Goal: Information Seeking & Learning: Learn about a topic

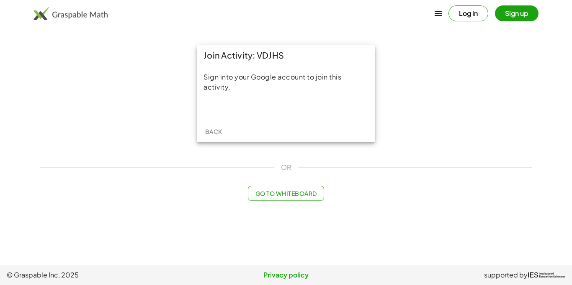
drag, startPoint x: 236, startPoint y: 170, endPoint x: 264, endPoint y: 182, distance: 31.0
click at [264, 182] on div "Join Activity: VDJHS Sign into your Google account to join this activity. Back …" at bounding box center [286, 123] width 503 height 166
click at [264, 190] on span "Go to Whiteboard" at bounding box center [286, 194] width 62 height 8
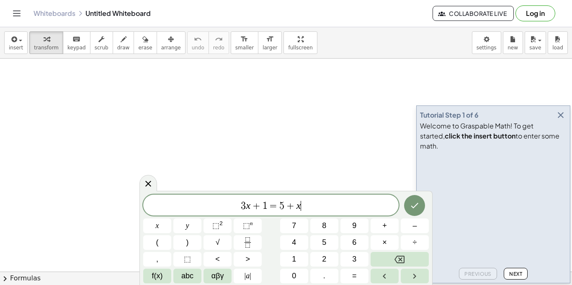
scroll to position [0, 0]
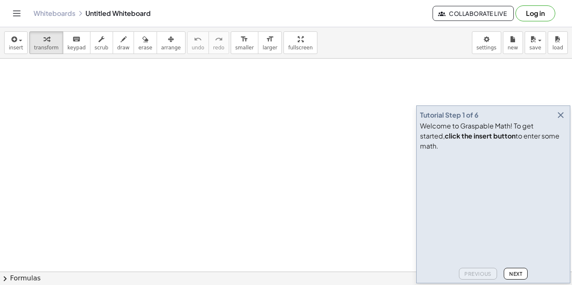
click at [563, 120] on icon "button" at bounding box center [561, 115] width 10 height 10
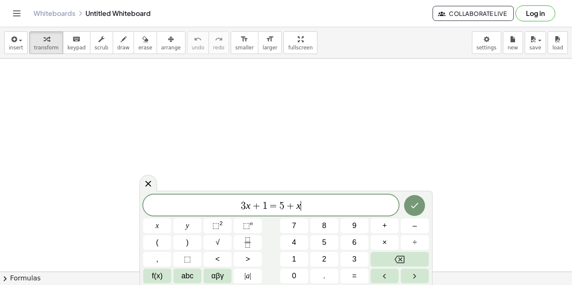
click at [203, 211] on span "3 x + 1 = 5 + x ​" at bounding box center [271, 206] width 256 height 12
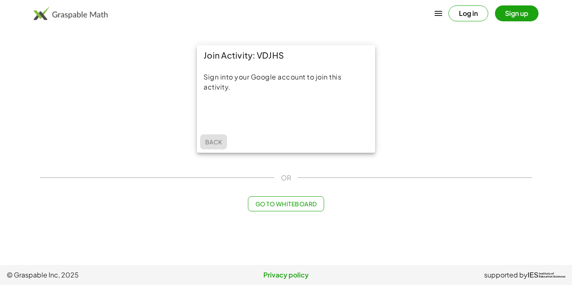
click at [219, 143] on span "Back" at bounding box center [213, 142] width 17 height 8
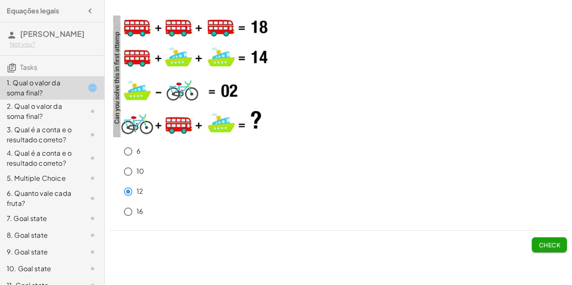
click at [543, 241] on span "Check" at bounding box center [550, 245] width 22 height 8
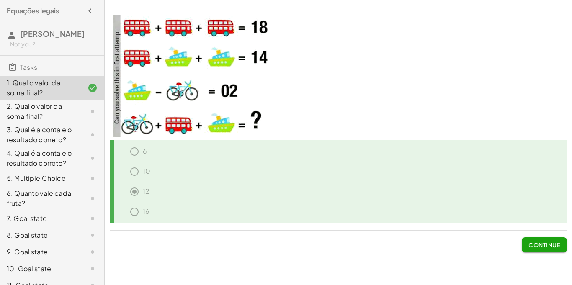
click at [524, 241] on button "Continue" at bounding box center [544, 245] width 45 height 15
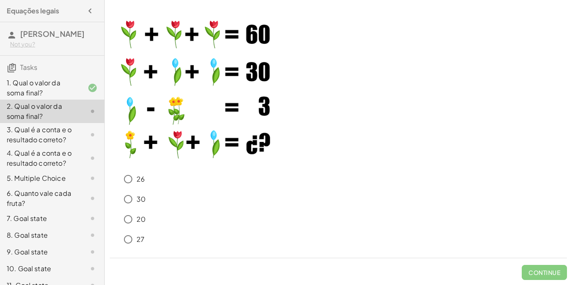
click at [31, 87] on div "1. Qual o valor da soma final?" at bounding box center [52, 87] width 104 height 23
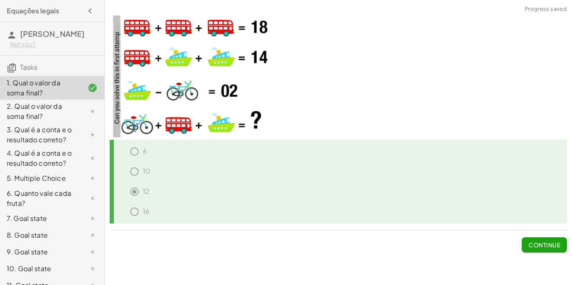
click at [134, 159] on div "6" at bounding box center [341, 153] width 451 height 20
click at [132, 172] on div "10" at bounding box center [341, 173] width 451 height 20
click at [158, 109] on img at bounding box center [194, 77] width 168 height 122
click at [93, 93] on icon at bounding box center [93, 88] width 10 height 10
drag, startPoint x: 93, startPoint y: 98, endPoint x: 191, endPoint y: 118, distance: 100.0
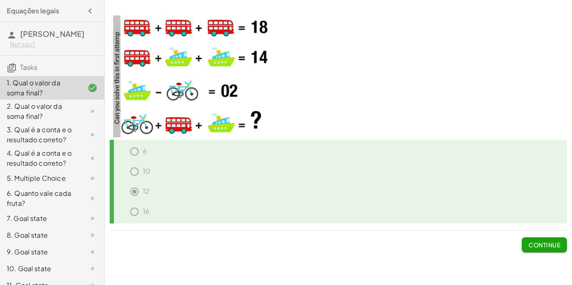
click at [191, 118] on main "Equações legais [PERSON_NAME] Not you? Tasks 1. Qual o valor da soma final? 2. …" at bounding box center [286, 142] width 572 height 285
click at [73, 73] on h3 "Tasks" at bounding box center [52, 65] width 104 height 18
click at [533, 243] on span "Continue" at bounding box center [545, 245] width 32 height 8
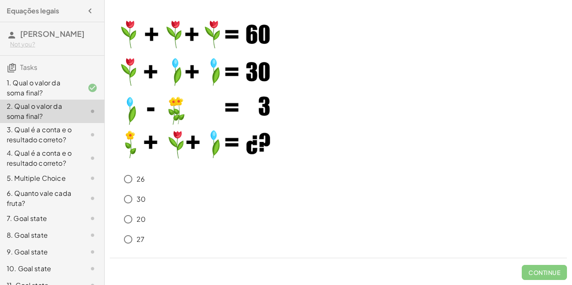
click at [127, 34] on img at bounding box center [194, 86] width 168 height 158
click at [137, 144] on img at bounding box center [194, 86] width 168 height 158
click at [277, 165] on p at bounding box center [339, 87] width 458 height 161
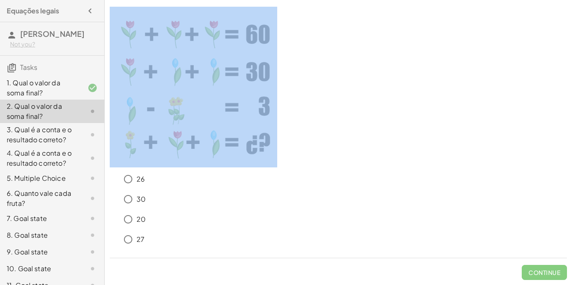
drag, startPoint x: 277, startPoint y: 165, endPoint x: 318, endPoint y: 134, distance: 51.7
click at [318, 134] on p at bounding box center [339, 87] width 458 height 161
click at [275, 131] on img at bounding box center [194, 86] width 168 height 158
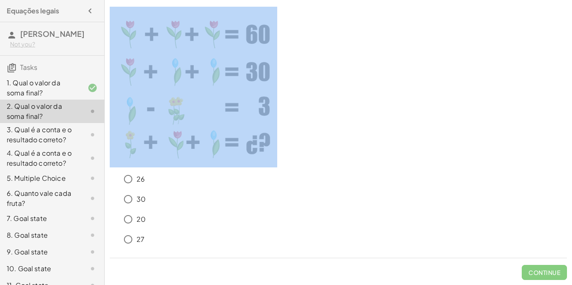
click at [275, 131] on img at bounding box center [194, 86] width 168 height 158
click at [415, 147] on p at bounding box center [339, 87] width 458 height 161
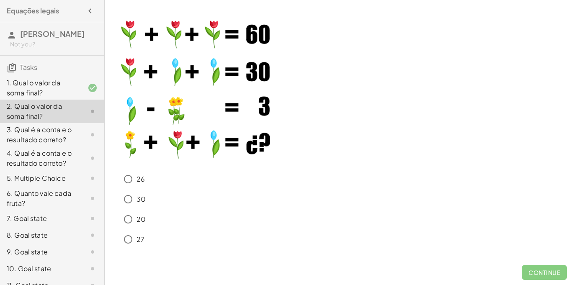
click at [415, 147] on p at bounding box center [339, 87] width 458 height 161
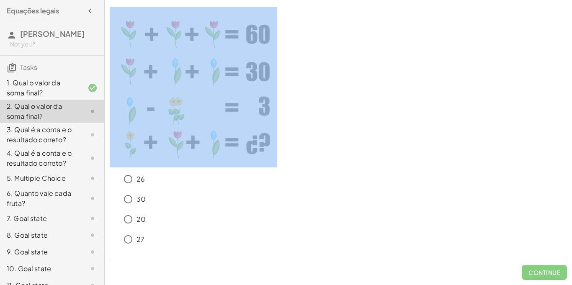
click at [415, 147] on p at bounding box center [339, 87] width 458 height 161
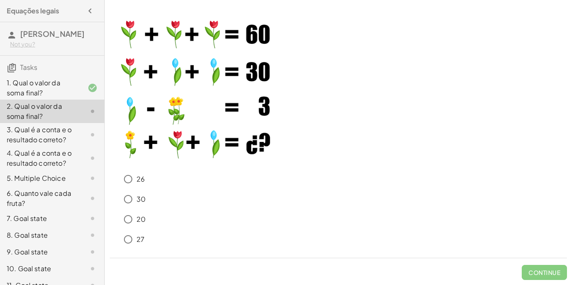
click at [415, 147] on p at bounding box center [339, 87] width 458 height 161
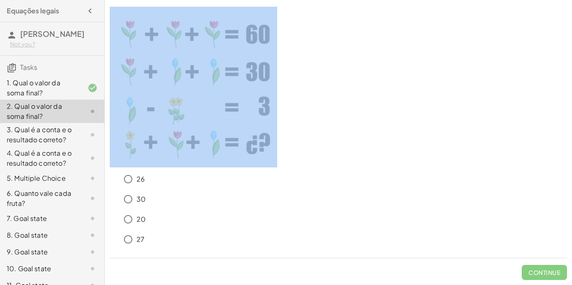
click at [415, 147] on p at bounding box center [339, 87] width 458 height 161
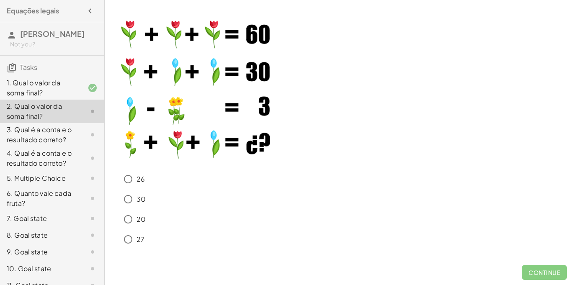
click at [416, 146] on p at bounding box center [339, 87] width 458 height 161
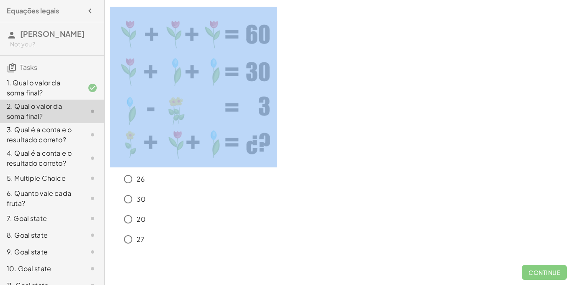
click at [416, 146] on p at bounding box center [339, 87] width 458 height 161
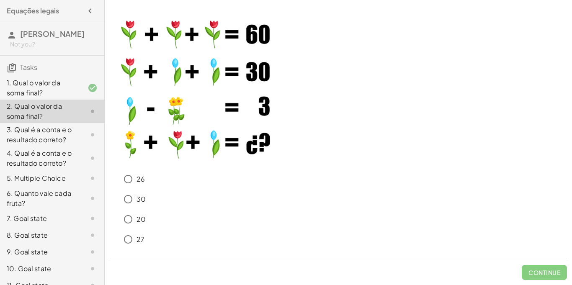
click at [416, 146] on p at bounding box center [339, 87] width 458 height 161
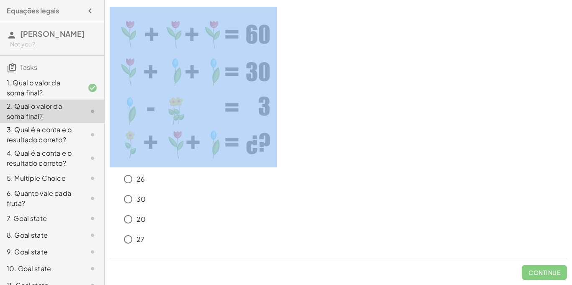
click at [416, 146] on p at bounding box center [339, 87] width 458 height 161
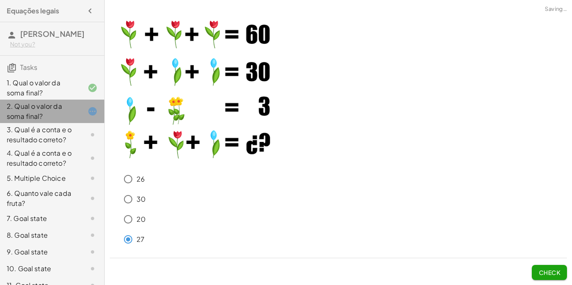
click at [51, 121] on div "2. Qual o valor da soma final?" at bounding box center [40, 111] width 67 height 20
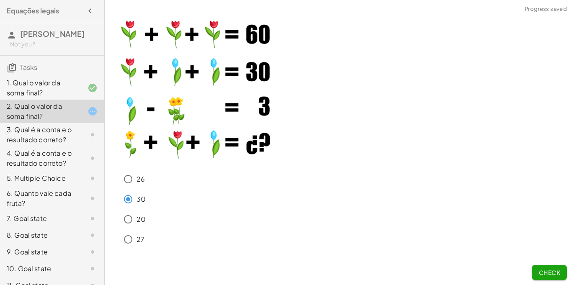
click at [127, 218] on div "26 30 20 27" at bounding box center [339, 211] width 458 height 80
click at [560, 280] on button "Check" at bounding box center [549, 272] width 35 height 15
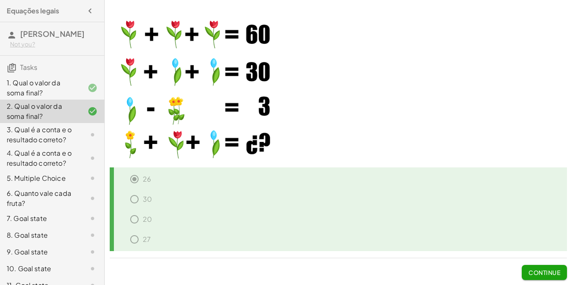
click at [533, 270] on span "Continue" at bounding box center [545, 273] width 32 height 8
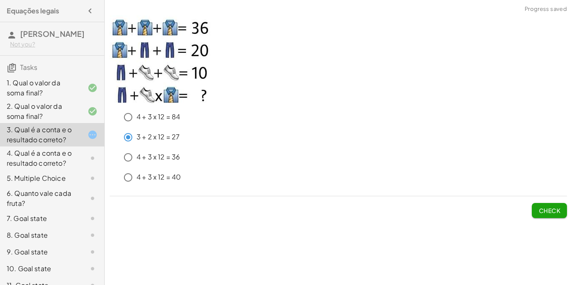
click at [543, 213] on span "Check" at bounding box center [550, 211] width 22 height 8
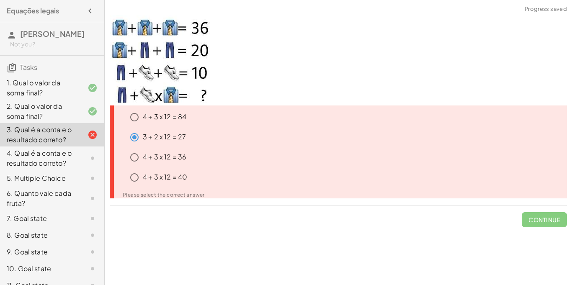
click at [69, 143] on div "3. Qual é a conta e o resultado correto?" at bounding box center [40, 135] width 67 height 20
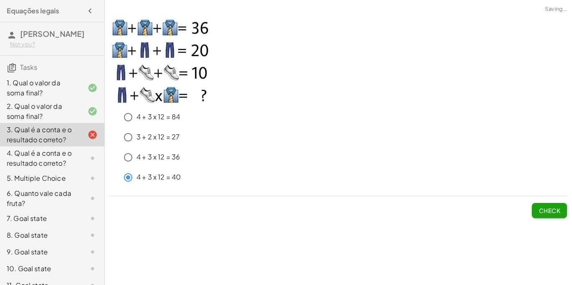
click at [531, 206] on div "Check" at bounding box center [339, 207] width 458 height 22
click at [532, 207] on button "Check" at bounding box center [549, 210] width 35 height 15
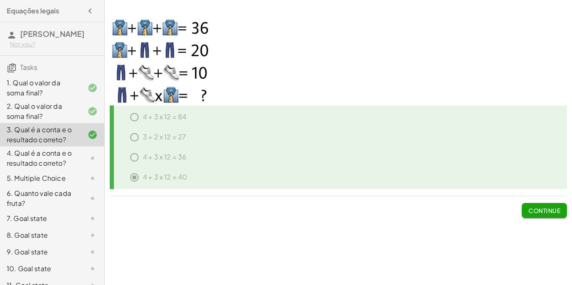
click at [533, 207] on span "Continue" at bounding box center [545, 211] width 32 height 8
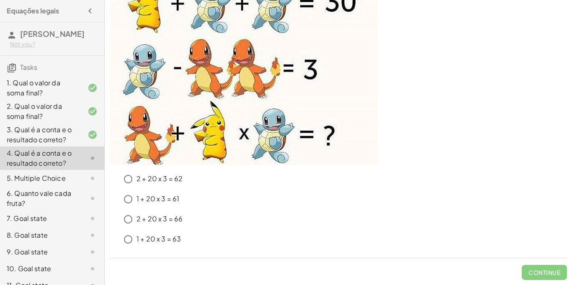
scroll to position [97, 0]
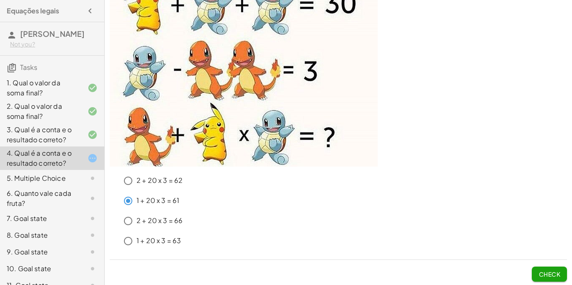
click at [544, 276] on span "Check" at bounding box center [550, 275] width 22 height 8
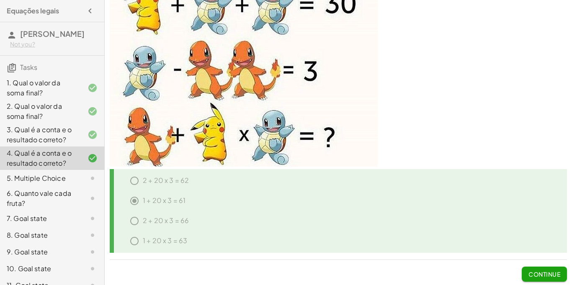
click at [529, 276] on span "Continue" at bounding box center [545, 275] width 32 height 8
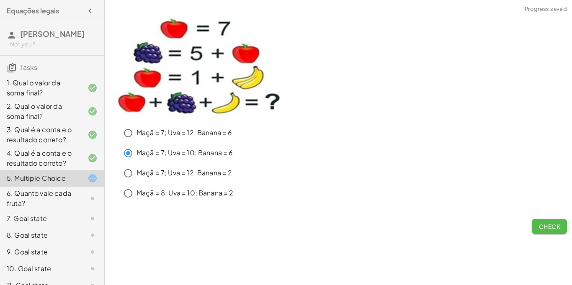
click at [546, 231] on button "Check" at bounding box center [549, 226] width 35 height 15
click at [537, 230] on button "Check" at bounding box center [549, 226] width 35 height 15
click at [538, 222] on button "Check" at bounding box center [549, 226] width 35 height 15
click at [528, 224] on div "Check" at bounding box center [339, 223] width 458 height 22
click at [533, 225] on button "Check" at bounding box center [549, 226] width 35 height 15
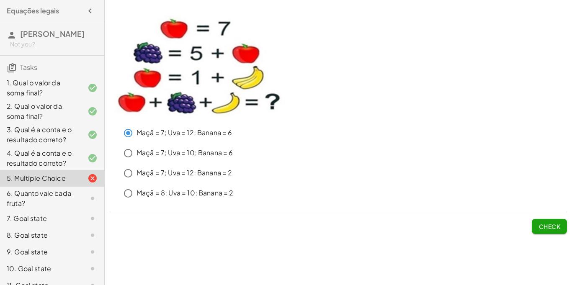
click at [65, 184] on div "5. Multiple Choice" at bounding box center [40, 178] width 67 height 10
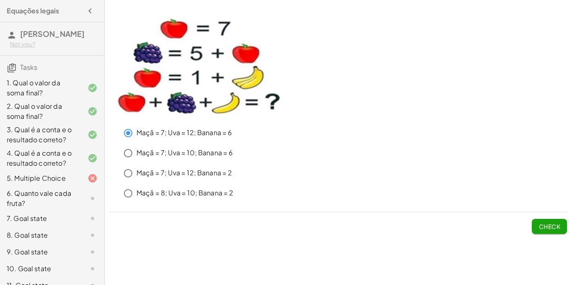
click at [80, 184] on div at bounding box center [85, 178] width 23 height 10
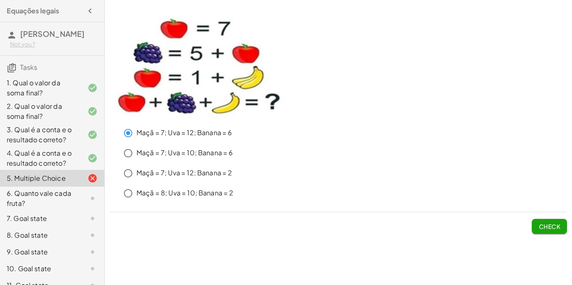
click at [90, 184] on icon at bounding box center [93, 178] width 10 height 10
click at [65, 160] on div "4. Qual é a conta e o resultado correto?" at bounding box center [40, 158] width 67 height 20
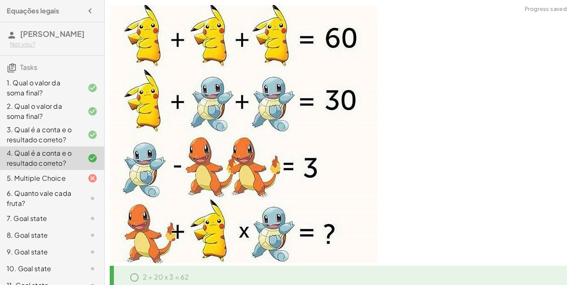
click at [68, 184] on div "5. Multiple Choice" at bounding box center [40, 178] width 67 height 10
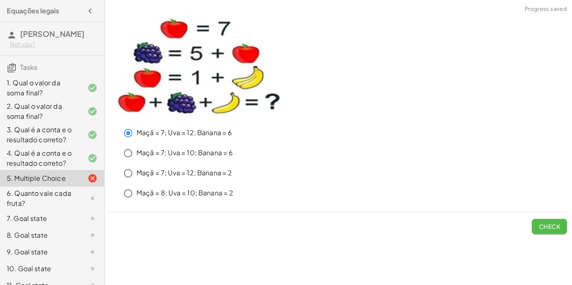
click at [552, 228] on span "Check" at bounding box center [550, 227] width 22 height 8
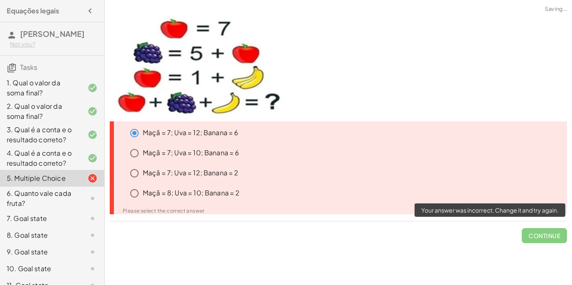
click at [535, 232] on span "Continue" at bounding box center [544, 233] width 45 height 22
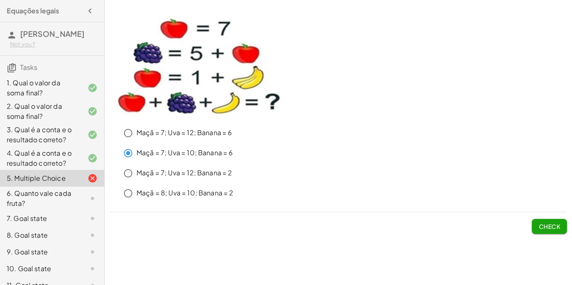
click at [529, 228] on div "Check" at bounding box center [339, 223] width 458 height 22
click at [540, 230] on button "Check" at bounding box center [549, 226] width 35 height 15
click at [541, 218] on span "Check" at bounding box center [549, 223] width 35 height 22
click at [540, 221] on button "Check" at bounding box center [549, 226] width 35 height 15
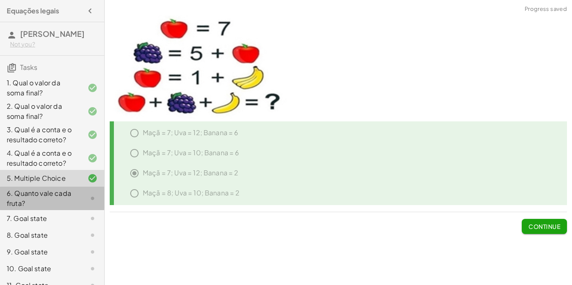
click at [81, 204] on div at bounding box center [85, 199] width 23 height 10
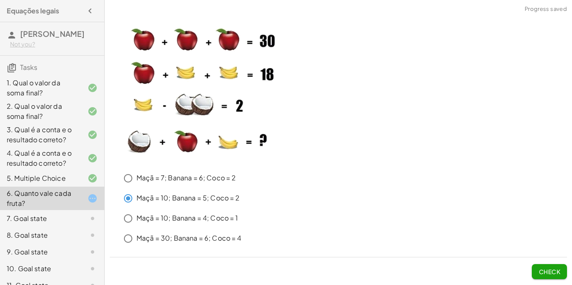
click at [497, 266] on div "Check" at bounding box center [339, 269] width 458 height 22
click at [539, 277] on button "Check" at bounding box center [549, 271] width 35 height 15
click at [549, 265] on button "Check" at bounding box center [549, 271] width 35 height 15
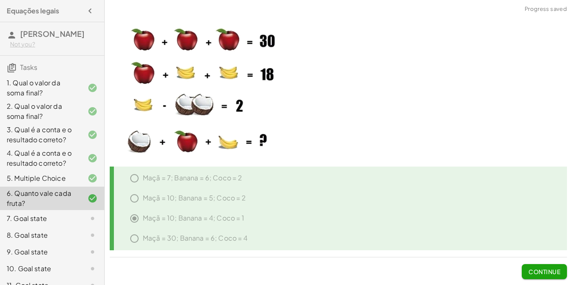
click at [52, 224] on div "7. Goal state" at bounding box center [40, 219] width 67 height 10
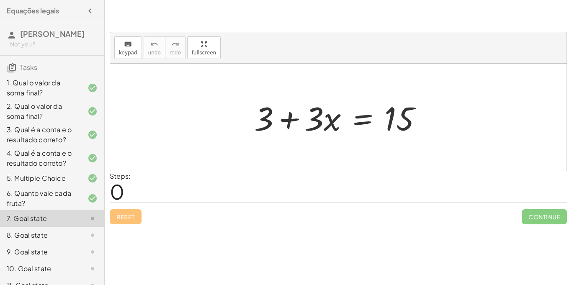
click at [306, 111] on div at bounding box center [341, 117] width 183 height 43
drag, startPoint x: 306, startPoint y: 113, endPoint x: 308, endPoint y: 120, distance: 7.2
click at [308, 120] on div at bounding box center [341, 117] width 183 height 43
drag, startPoint x: 261, startPoint y: 121, endPoint x: 399, endPoint y: 96, distance: 140.2
click at [399, 96] on div at bounding box center [341, 117] width 183 height 43
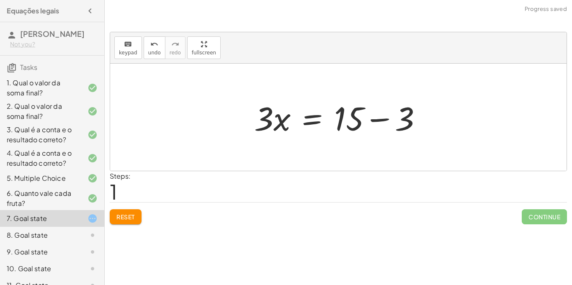
click at [378, 118] on div at bounding box center [341, 117] width 183 height 43
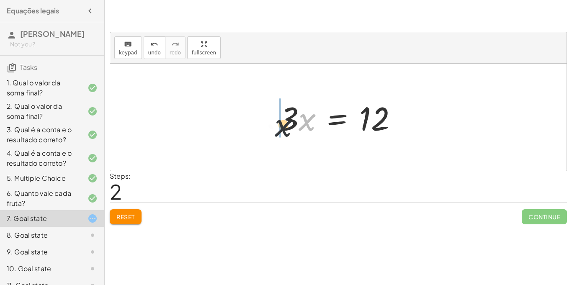
drag, startPoint x: 304, startPoint y: 125, endPoint x: 250, endPoint y: 132, distance: 54.1
click at [250, 132] on div "+ 3 + · 3 · x = 15 · 3 · x = + 15 − 3 · x · 3 · x = 12" at bounding box center [338, 117] width 457 height 107
drag, startPoint x: 302, startPoint y: 124, endPoint x: 388, endPoint y: 143, distance: 87.4
click at [388, 143] on div "+ 3 + · 3 · x = 15 · 3 · x = + 15 − 3 · 3 · x = 12 · 3 · 3 · x = 12" at bounding box center [338, 117] width 457 height 107
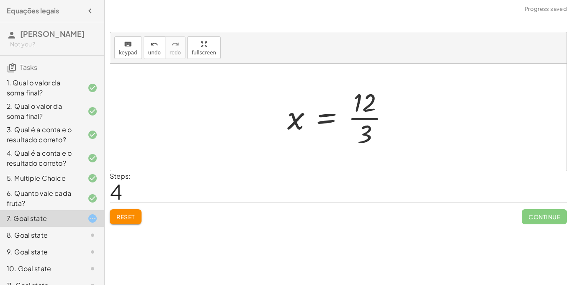
click at [371, 117] on div at bounding box center [341, 117] width 117 height 65
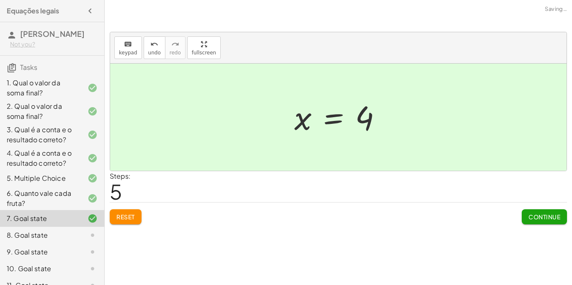
click at [556, 217] on span "Continue" at bounding box center [545, 217] width 32 height 8
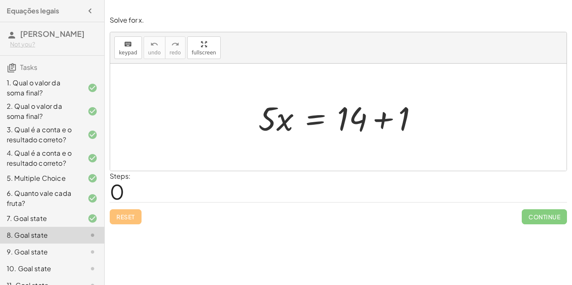
click at [270, 111] on div at bounding box center [341, 117] width 175 height 43
drag, startPoint x: 270, startPoint y: 111, endPoint x: 287, endPoint y: 78, distance: 38.0
click at [287, 78] on div "· 5 · x = + 14 + 1" at bounding box center [338, 117] width 457 height 107
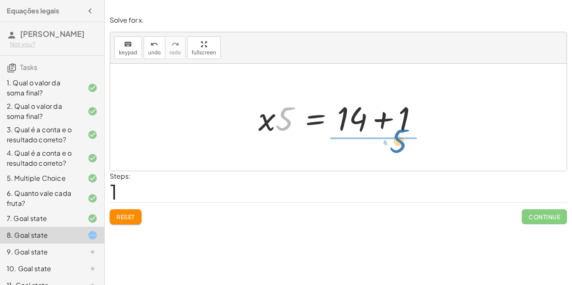
drag, startPoint x: 284, startPoint y: 108, endPoint x: 394, endPoint y: 133, distance: 112.5
click at [394, 133] on div at bounding box center [341, 117] width 175 height 43
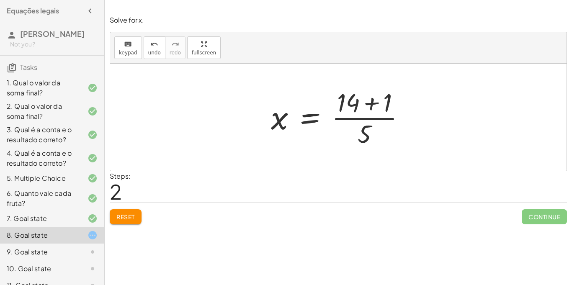
click at [354, 137] on div at bounding box center [342, 117] width 150 height 65
click at [362, 134] on div at bounding box center [342, 117] width 150 height 65
click at [336, 139] on div at bounding box center [342, 117] width 150 height 65
click at [343, 116] on div at bounding box center [342, 117] width 150 height 65
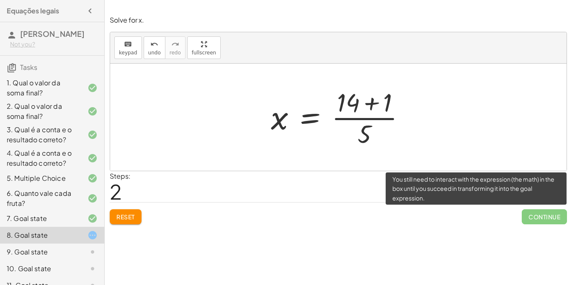
click at [554, 216] on span "Continue" at bounding box center [544, 216] width 45 height 15
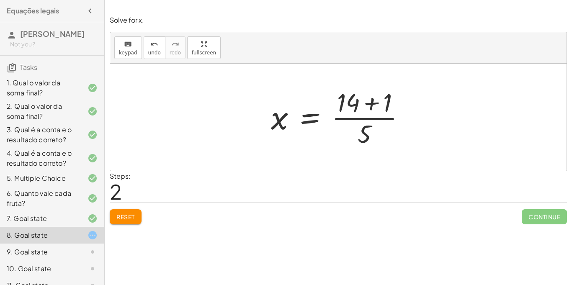
click at [278, 120] on div at bounding box center [342, 117] width 150 height 65
click at [268, 175] on div "Steps: 2" at bounding box center [339, 186] width 458 height 31
click at [127, 217] on span "Reset" at bounding box center [125, 217] width 18 height 8
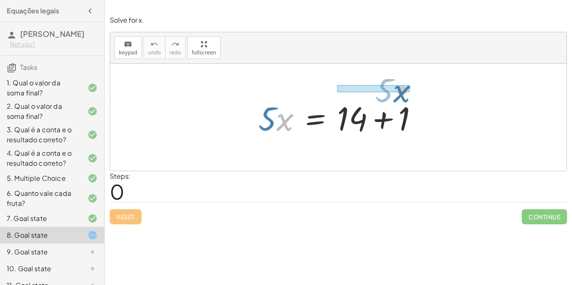
drag, startPoint x: 277, startPoint y: 124, endPoint x: 395, endPoint y: 97, distance: 121.2
click at [395, 97] on div at bounding box center [341, 117] width 175 height 43
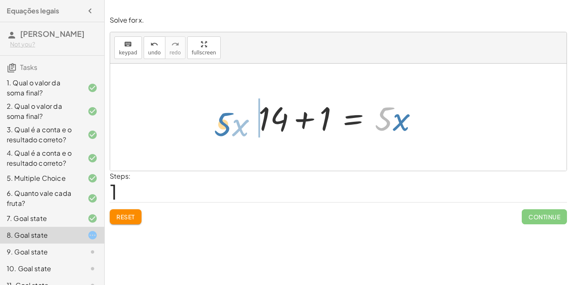
drag, startPoint x: 386, startPoint y: 112, endPoint x: 230, endPoint y: 105, distance: 156.4
click at [230, 105] on div "· 5 · x = + 14 + 1 · 5 · x · 5 · x = + 14 + 1" at bounding box center [338, 117] width 457 height 107
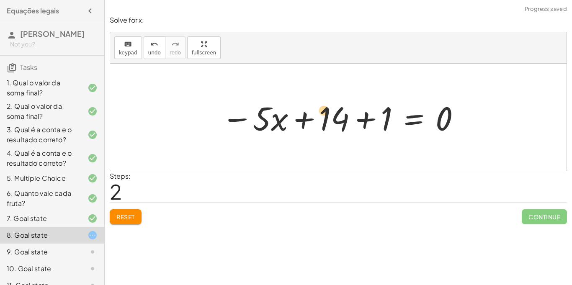
drag, startPoint x: 262, startPoint y: 114, endPoint x: 324, endPoint y: 103, distance: 63.4
click at [324, 103] on div at bounding box center [341, 117] width 248 height 43
click at [134, 217] on span "Reset" at bounding box center [125, 217] width 18 height 8
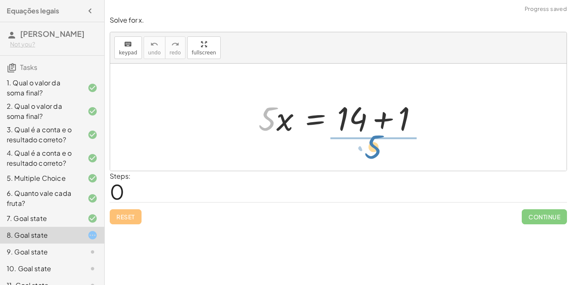
drag, startPoint x: 270, startPoint y: 124, endPoint x: 375, endPoint y: 152, distance: 109.2
click at [375, 152] on div "· 5 · 5 · x = + 14 + 1" at bounding box center [338, 117] width 457 height 107
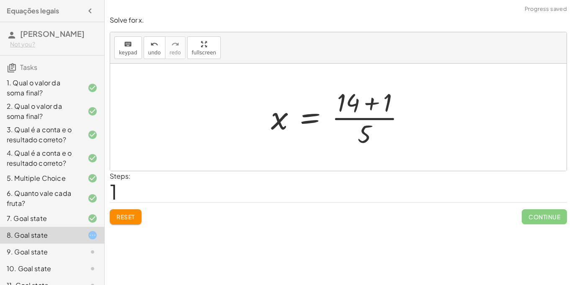
click at [375, 152] on div at bounding box center [338, 117] width 457 height 107
click at [313, 140] on div at bounding box center [342, 117] width 150 height 65
drag, startPoint x: 114, startPoint y: 198, endPoint x: 123, endPoint y: 194, distance: 10.1
click at [123, 194] on div "Steps: 1" at bounding box center [120, 186] width 21 height 31
click at [361, 110] on div at bounding box center [342, 117] width 150 height 65
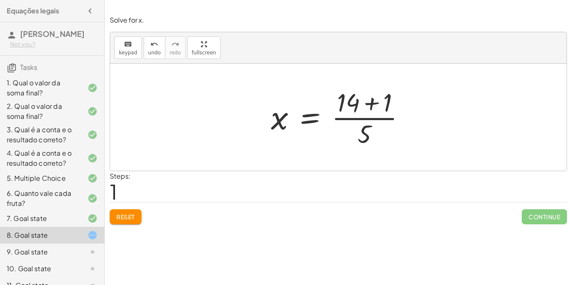
click at [365, 113] on div at bounding box center [342, 117] width 150 height 65
click at [335, 127] on div at bounding box center [342, 117] width 150 height 65
click at [139, 218] on button "Reset" at bounding box center [126, 216] width 32 height 15
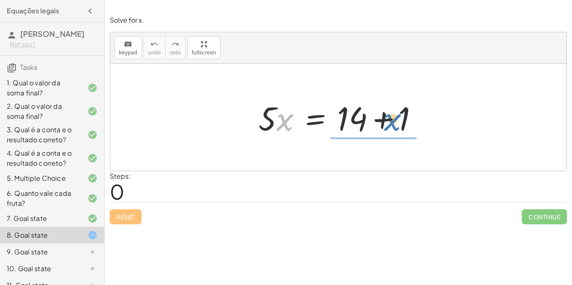
drag, startPoint x: 284, startPoint y: 119, endPoint x: 391, endPoint y: 119, distance: 107.7
click at [391, 119] on div at bounding box center [341, 117] width 175 height 43
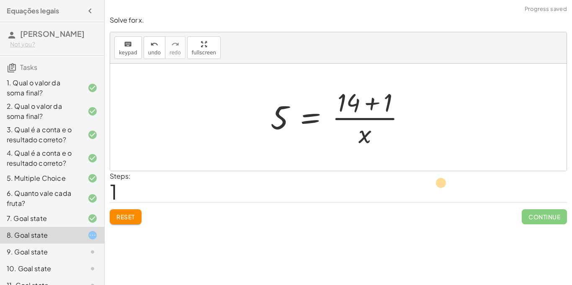
drag, startPoint x: 274, startPoint y: 118, endPoint x: 437, endPoint y: 184, distance: 174.8
click at [132, 217] on span "Reset" at bounding box center [125, 217] width 18 height 8
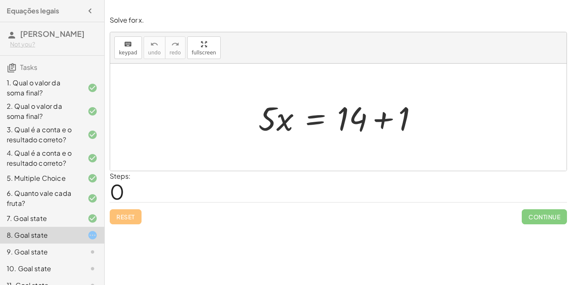
click at [272, 113] on div at bounding box center [341, 117] width 175 height 43
drag, startPoint x: 266, startPoint y: 115, endPoint x: 421, endPoint y: 114, distance: 155.0
click at [421, 114] on div at bounding box center [341, 117] width 175 height 43
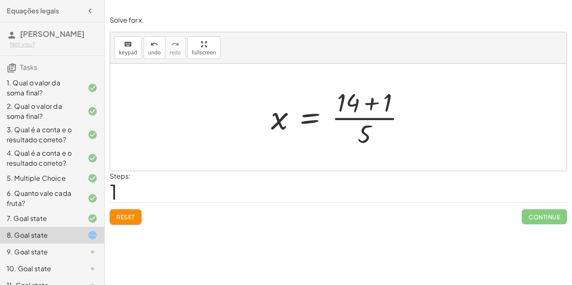
click at [327, 105] on div at bounding box center [342, 117] width 150 height 65
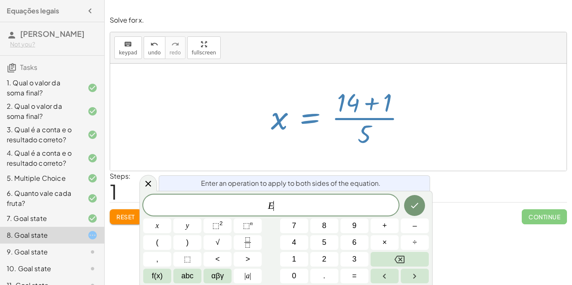
scroll to position [0, 0]
click at [350, 110] on div at bounding box center [342, 117] width 150 height 65
click at [385, 227] on span "+" at bounding box center [385, 225] width 5 height 11
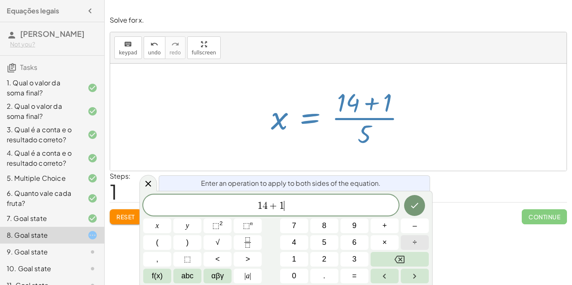
click at [421, 249] on button "÷" at bounding box center [415, 242] width 28 height 15
click at [297, 205] on span "1 4 + 1 ÷ 5 ​" at bounding box center [271, 206] width 256 height 12
click at [212, 232] on button "⬚ 2" at bounding box center [218, 226] width 28 height 15
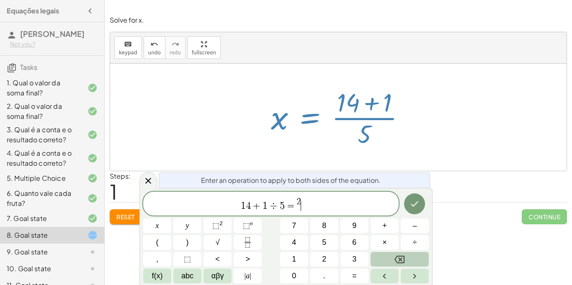
click at [391, 264] on button "Backspace" at bounding box center [400, 259] width 58 height 15
click at [390, 261] on button "Backspace" at bounding box center [400, 259] width 58 height 15
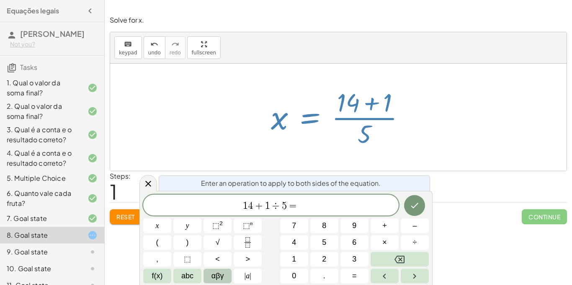
click at [205, 272] on button "αβγ" at bounding box center [218, 276] width 28 height 15
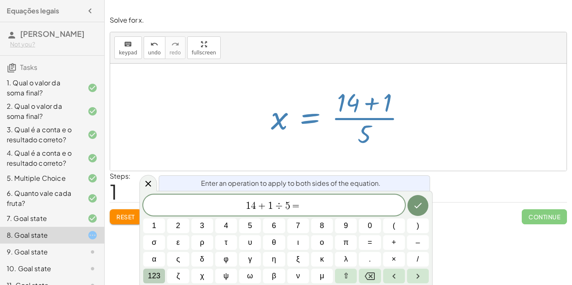
click at [153, 279] on span "123" at bounding box center [154, 276] width 13 height 11
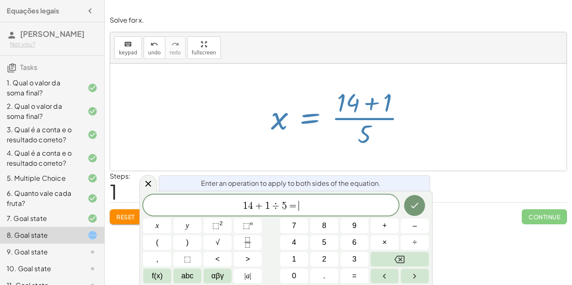
click at [298, 200] on span "1 4 + 1 ÷ 5 = ​" at bounding box center [271, 206] width 256 height 12
click at [373, 103] on div at bounding box center [342, 117] width 150 height 65
click at [369, 104] on div at bounding box center [342, 117] width 150 height 65
click at [408, 205] on button "Done" at bounding box center [414, 205] width 21 height 21
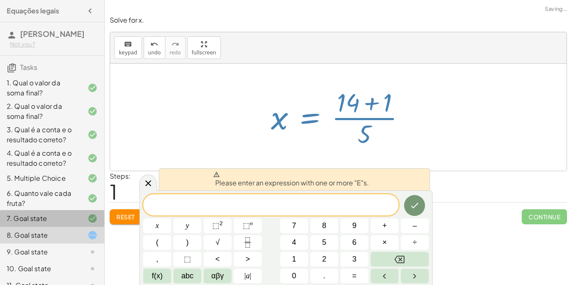
click at [21, 224] on div "7. Goal state" at bounding box center [40, 219] width 67 height 10
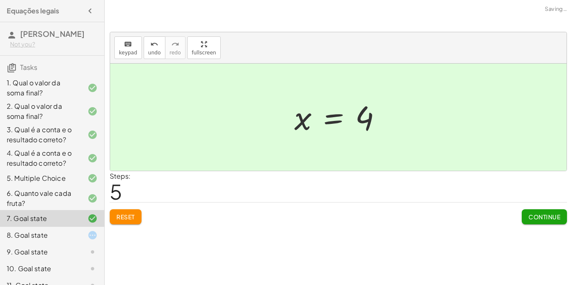
click at [18, 240] on div "8. Goal state" at bounding box center [40, 235] width 67 height 10
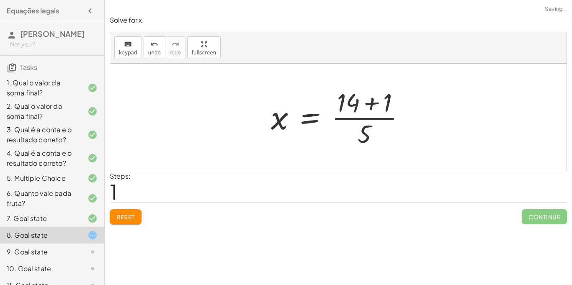
click at [352, 111] on div at bounding box center [342, 117] width 150 height 65
click at [361, 132] on div at bounding box center [342, 117] width 150 height 65
click at [284, 124] on div at bounding box center [342, 117] width 150 height 65
click at [367, 103] on div at bounding box center [342, 117] width 150 height 65
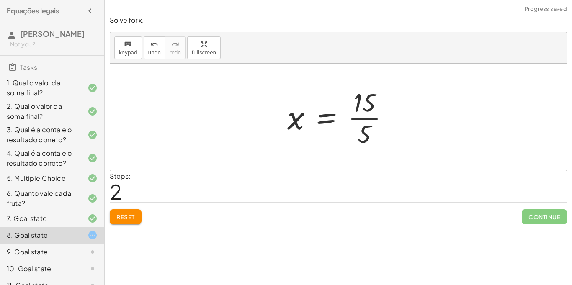
click at [368, 103] on div at bounding box center [341, 117] width 117 height 65
click at [368, 102] on div at bounding box center [341, 117] width 117 height 65
click at [235, 181] on div "Steps: 2" at bounding box center [339, 186] width 458 height 31
click at [204, 185] on div "Steps: 2" at bounding box center [339, 186] width 458 height 31
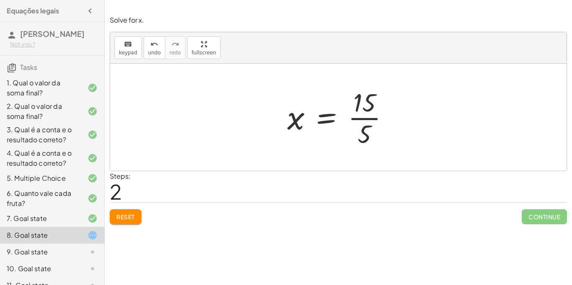
click at [114, 193] on span "2" at bounding box center [116, 192] width 12 height 26
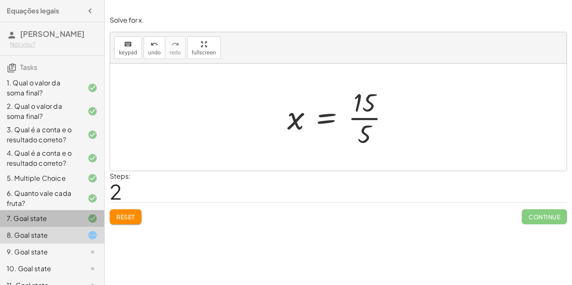
click at [62, 224] on div "7. Goal state" at bounding box center [40, 219] width 67 height 10
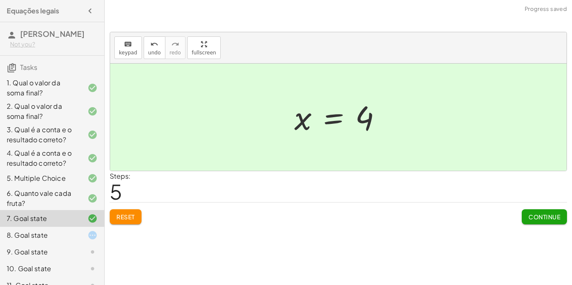
click at [65, 240] on div "8. Goal state" at bounding box center [40, 235] width 67 height 10
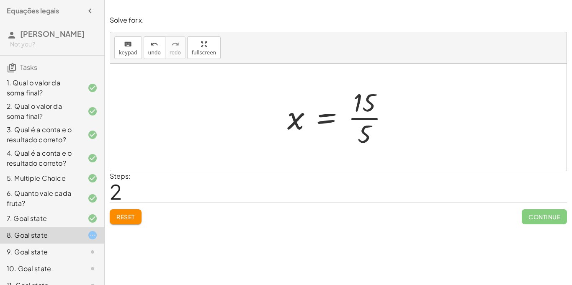
click at [75, 224] on div at bounding box center [85, 219] width 23 height 10
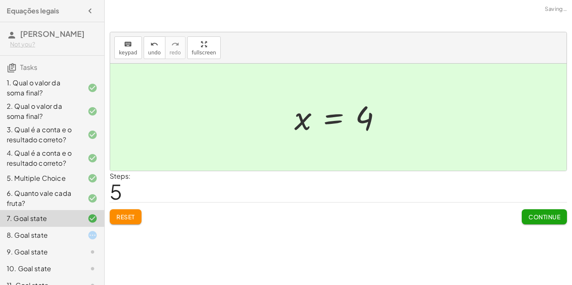
click at [75, 224] on div at bounding box center [85, 219] width 23 height 10
click at [82, 244] on div "8. Goal state" at bounding box center [52, 235] width 104 height 17
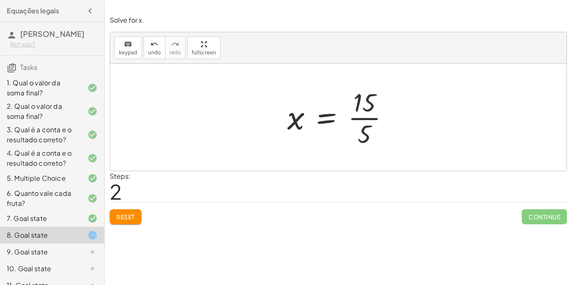
click at [340, 116] on div at bounding box center [341, 117] width 117 height 65
click at [499, 139] on div at bounding box center [338, 117] width 457 height 107
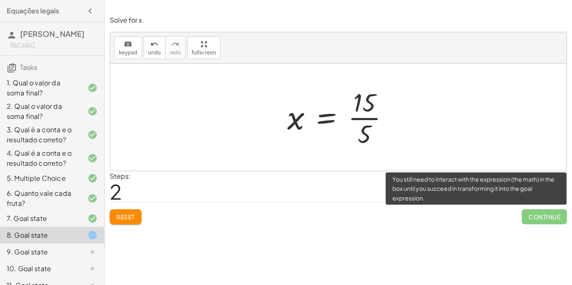
click at [539, 222] on span "Continue" at bounding box center [544, 216] width 45 height 15
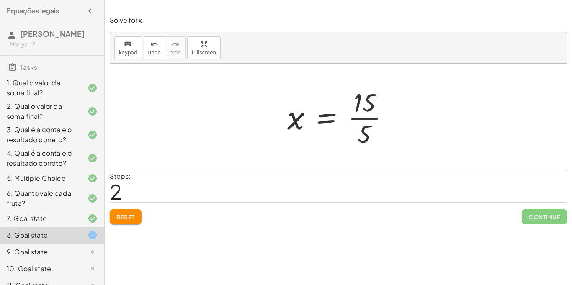
click at [135, 180] on div "Steps: 2" at bounding box center [339, 186] width 458 height 31
click at [121, 178] on label "Steps:" at bounding box center [120, 176] width 21 height 9
click at [360, 116] on div at bounding box center [341, 117] width 117 height 65
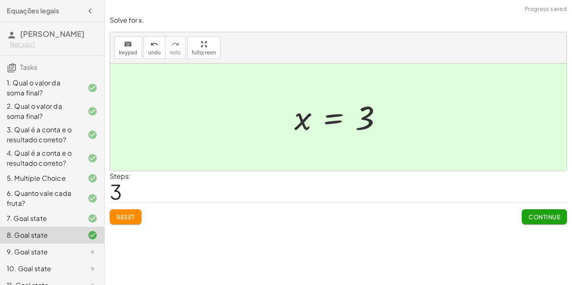
click at [548, 211] on button "Continue" at bounding box center [544, 216] width 45 height 15
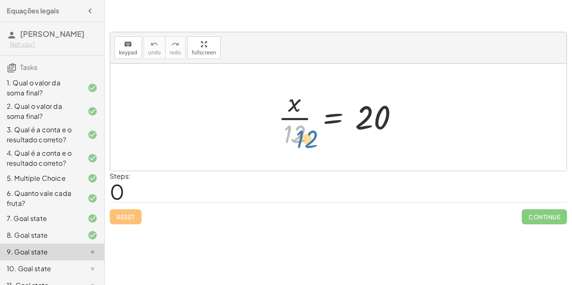
drag, startPoint x: 291, startPoint y: 136, endPoint x: 300, endPoint y: 141, distance: 10.9
click at [300, 141] on div at bounding box center [341, 117] width 135 height 65
drag, startPoint x: 300, startPoint y: 141, endPoint x: 380, endPoint y: 161, distance: 82.1
click at [380, 161] on div "· x · 12 = 20" at bounding box center [338, 117] width 457 height 107
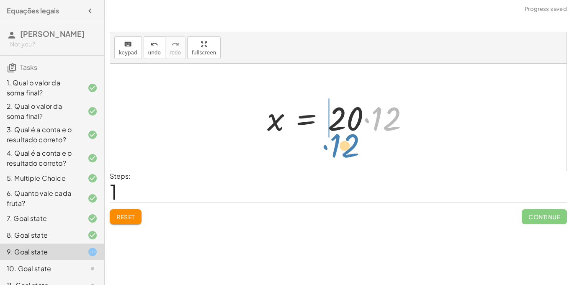
drag, startPoint x: 383, startPoint y: 124, endPoint x: 340, endPoint y: 151, distance: 51.4
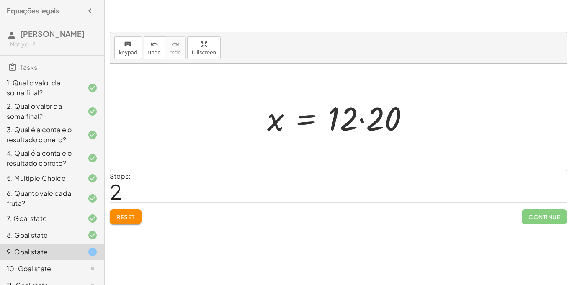
click at [355, 122] on div at bounding box center [341, 117] width 157 height 43
click at [361, 119] on div at bounding box center [341, 117] width 157 height 43
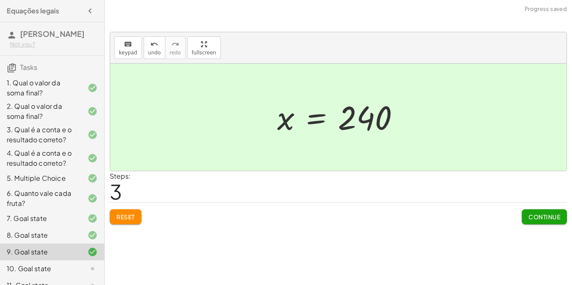
click at [524, 212] on button "Continue" at bounding box center [544, 216] width 45 height 15
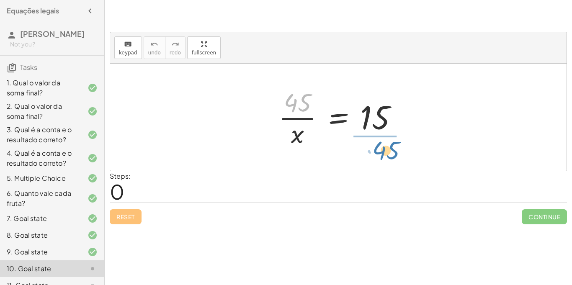
drag, startPoint x: 301, startPoint y: 107, endPoint x: 387, endPoint y: 153, distance: 97.1
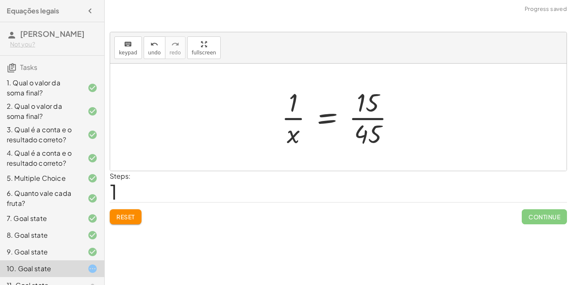
click at [369, 116] on div at bounding box center [341, 117] width 129 height 65
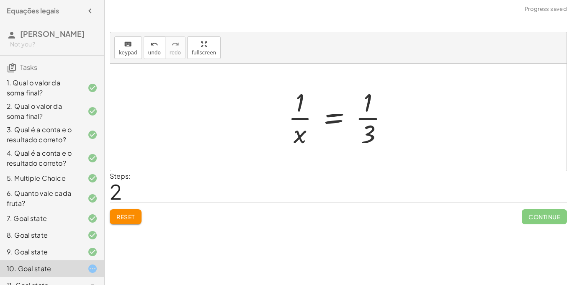
click at [369, 116] on div at bounding box center [342, 117] width 116 height 65
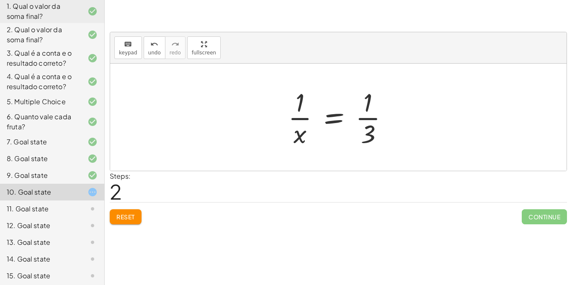
scroll to position [106, 0]
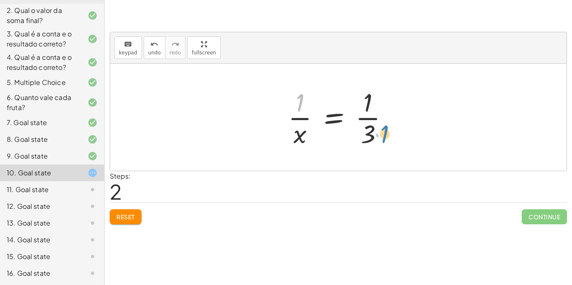
drag, startPoint x: 296, startPoint y: 108, endPoint x: 381, endPoint y: 139, distance: 91.1
click at [381, 139] on div at bounding box center [342, 117] width 116 height 65
drag, startPoint x: 299, startPoint y: 105, endPoint x: 388, endPoint y: 108, distance: 89.3
click at [388, 108] on div at bounding box center [342, 117] width 116 height 65
drag, startPoint x: 367, startPoint y: 134, endPoint x: 273, endPoint y: 99, distance: 99.7
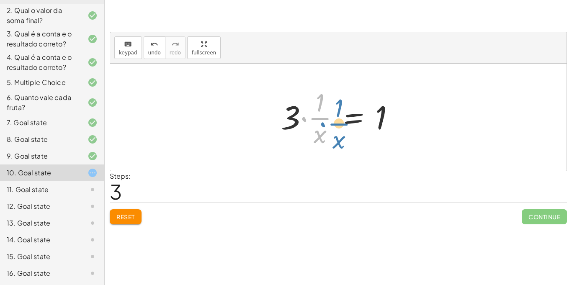
drag, startPoint x: 313, startPoint y: 114, endPoint x: 331, endPoint y: 119, distance: 18.4
click at [331, 119] on div at bounding box center [341, 117] width 129 height 65
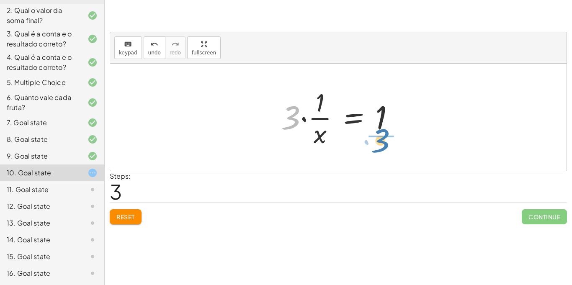
drag, startPoint x: 288, startPoint y: 118, endPoint x: 377, endPoint y: 142, distance: 92.3
click at [377, 142] on div at bounding box center [341, 117] width 129 height 65
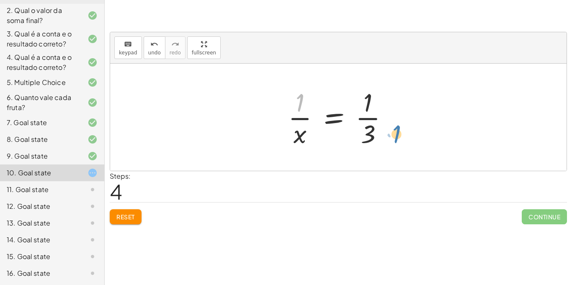
drag, startPoint x: 300, startPoint y: 103, endPoint x: 396, endPoint y: 134, distance: 101.1
click at [396, 134] on div at bounding box center [342, 117] width 116 height 65
click at [299, 105] on div at bounding box center [342, 117] width 116 height 65
click at [360, 118] on div at bounding box center [342, 117] width 116 height 65
click at [133, 223] on button "Reset" at bounding box center [126, 216] width 32 height 15
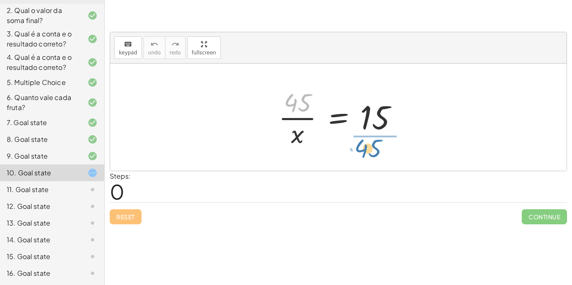
drag, startPoint x: 286, startPoint y: 106, endPoint x: 359, endPoint y: 152, distance: 86.2
click at [359, 152] on div "· 45 · 45 · x = 15" at bounding box center [338, 117] width 457 height 107
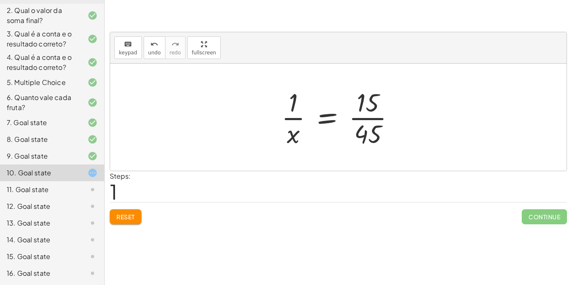
click at [287, 109] on div at bounding box center [341, 117] width 129 height 65
click at [329, 116] on div at bounding box center [341, 117] width 129 height 65
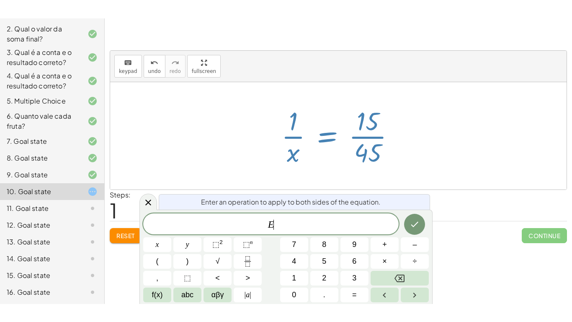
scroll to position [9, 0]
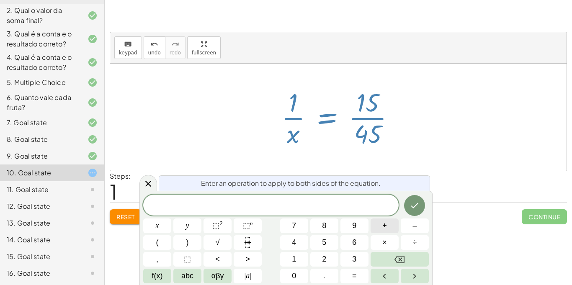
click at [375, 226] on button "+" at bounding box center [385, 226] width 28 height 15
click at [291, 259] on button "1" at bounding box center [294, 259] width 28 height 15
click at [419, 206] on icon "Done" at bounding box center [415, 206] width 10 height 10
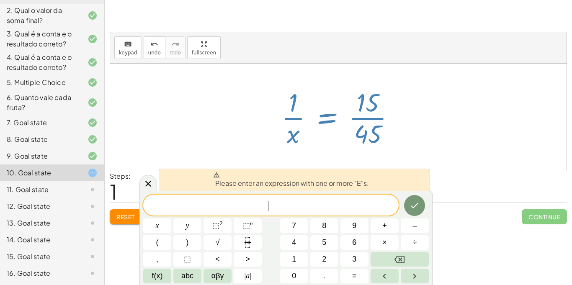
click at [366, 210] on span "​" at bounding box center [271, 206] width 256 height 12
drag, startPoint x: 291, startPoint y: 108, endPoint x: 399, endPoint y: 118, distance: 108.6
click at [399, 118] on div at bounding box center [341, 117] width 129 height 65
drag, startPoint x: 290, startPoint y: 108, endPoint x: 305, endPoint y: 109, distance: 14.7
click at [305, 109] on div at bounding box center [341, 117] width 129 height 65
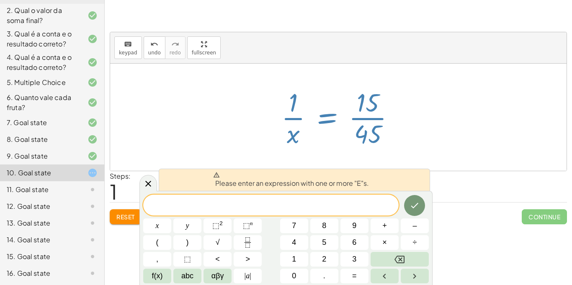
drag, startPoint x: 292, startPoint y: 109, endPoint x: 318, endPoint y: 106, distance: 25.7
click at [318, 106] on div at bounding box center [341, 117] width 129 height 65
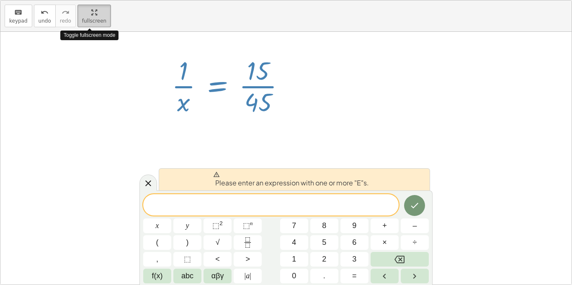
click at [214, 85] on div "keyboard keypad undo undo redo redo fullscreen Toggle fullscreen mode · 45 · x …" at bounding box center [285, 142] width 571 height 284
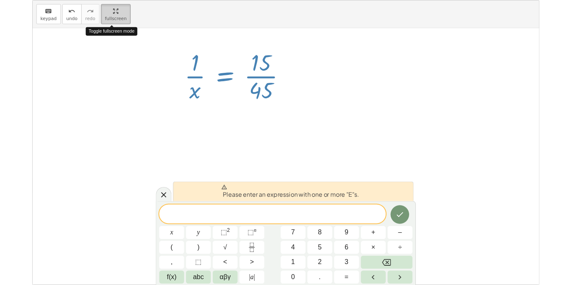
scroll to position [70, 0]
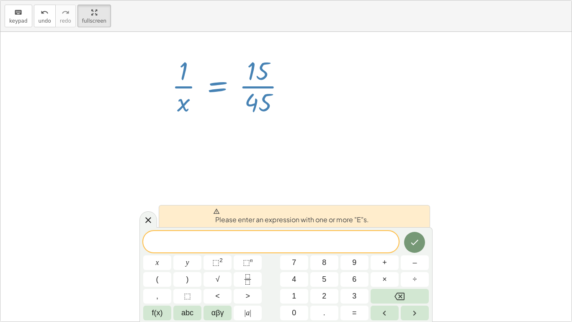
click at [186, 78] on div at bounding box center [232, 85] width 129 height 65
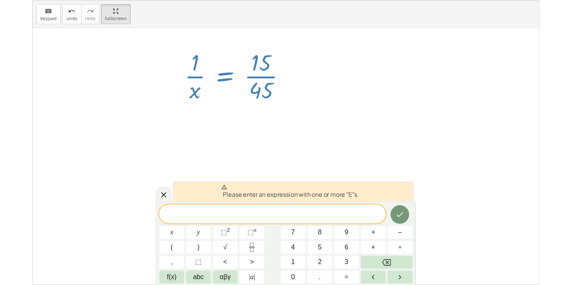
scroll to position [106, 0]
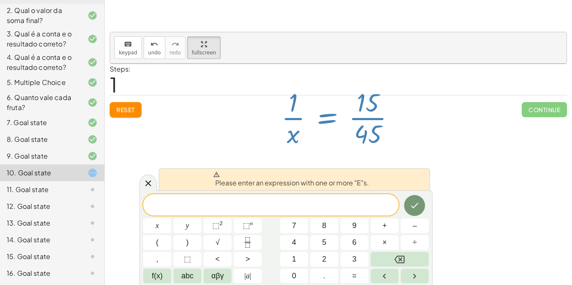
click at [539, 117] on span "Continue" at bounding box center [544, 109] width 45 height 15
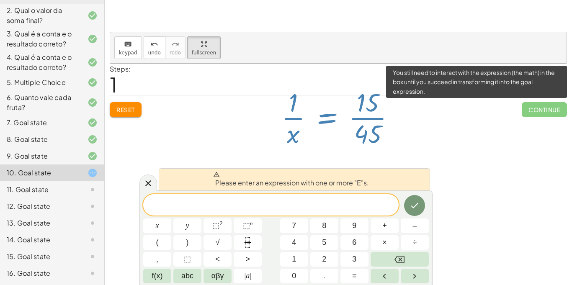
click at [537, 112] on span "Continue" at bounding box center [544, 109] width 45 height 15
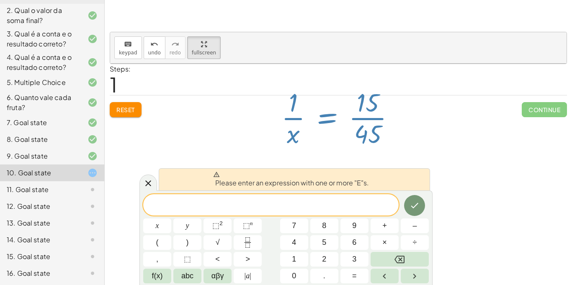
click at [248, 173] on span at bounding box center [291, 174] width 156 height 7
click at [411, 203] on icon "Done" at bounding box center [415, 206] width 10 height 10
click at [417, 204] on icon "Done" at bounding box center [415, 205] width 8 height 5
click at [149, 178] on div at bounding box center [149, 183] width 18 height 16
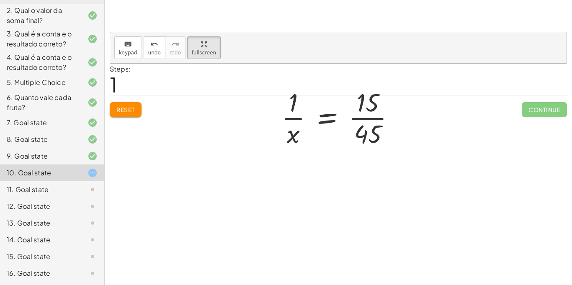
click at [322, 114] on div at bounding box center [341, 117] width 129 height 65
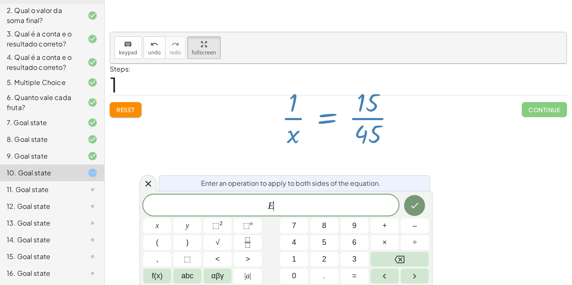
scroll to position [0, 0]
click at [408, 210] on button "Done" at bounding box center [414, 205] width 21 height 21
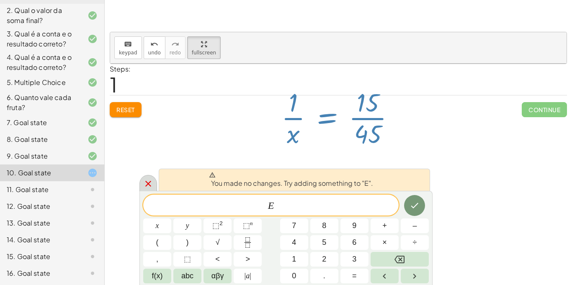
click at [145, 187] on icon at bounding box center [148, 184] width 10 height 10
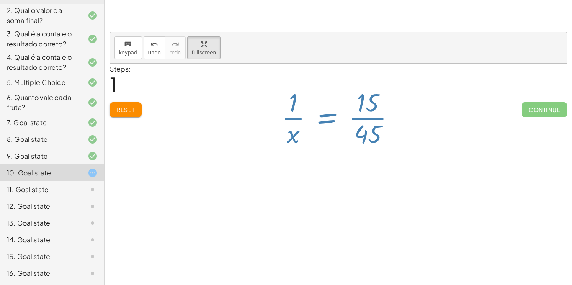
click at [145, 187] on div "6 10 12 16 Continue 26 30 20 27 Continue 4 + 3 x 12 = 84 3 + 2 x 12 = 27 4 + 3 …" at bounding box center [339, 142] width 468 height 285
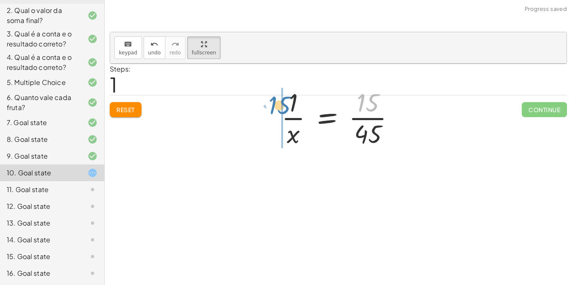
drag, startPoint x: 367, startPoint y: 108, endPoint x: 279, endPoint y: 108, distance: 88.4
click at [279, 108] on div at bounding box center [341, 117] width 129 height 65
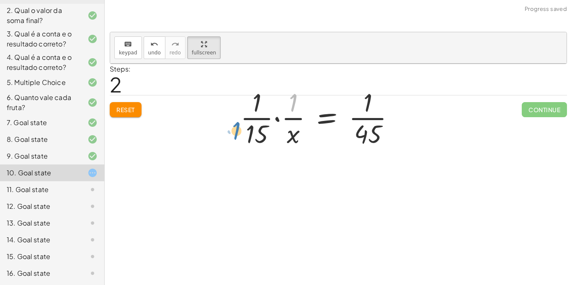
drag, startPoint x: 290, startPoint y: 105, endPoint x: 232, endPoint y: 132, distance: 64.8
drag, startPoint x: 290, startPoint y: 133, endPoint x: 366, endPoint y: 99, distance: 84.0
click at [366, 99] on div at bounding box center [321, 117] width 170 height 65
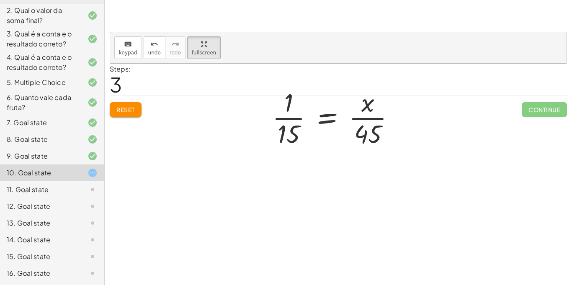
click at [330, 119] on div at bounding box center [337, 117] width 138 height 65
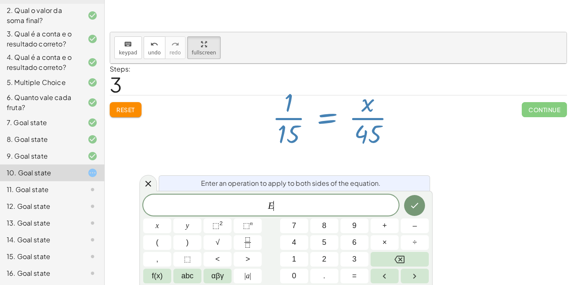
scroll to position [1, 0]
click at [357, 143] on div at bounding box center [337, 117] width 138 height 65
click at [145, 187] on icon at bounding box center [148, 184] width 10 height 10
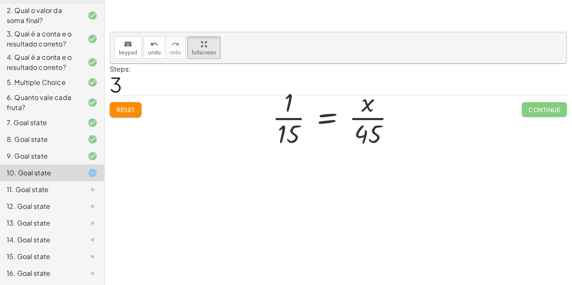
click at [363, 117] on div at bounding box center [337, 117] width 138 height 65
drag, startPoint x: 371, startPoint y: 132, endPoint x: 289, endPoint y: 114, distance: 83.6
click at [289, 114] on div at bounding box center [337, 117] width 138 height 65
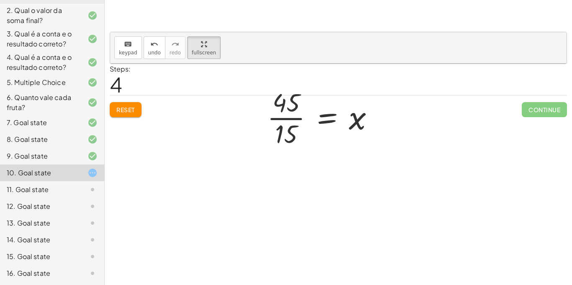
click at [331, 118] on div at bounding box center [324, 117] width 122 height 65
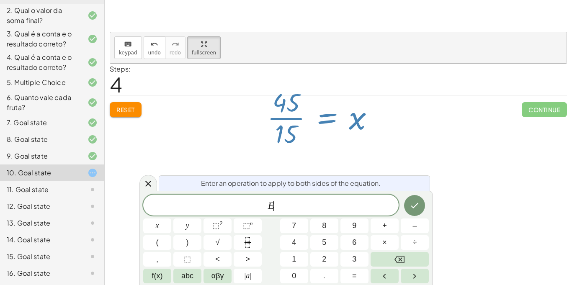
click at [341, 125] on div at bounding box center [324, 117] width 122 height 65
click at [288, 116] on div at bounding box center [324, 117] width 122 height 65
click at [152, 184] on icon at bounding box center [148, 184] width 10 height 10
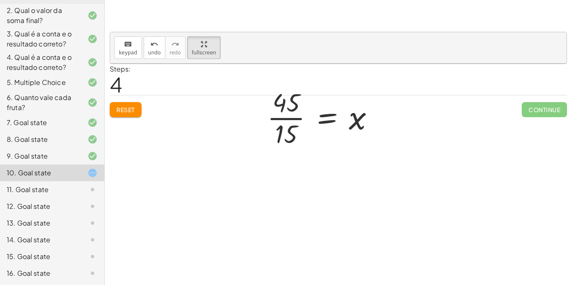
click at [273, 120] on div at bounding box center [324, 117] width 122 height 65
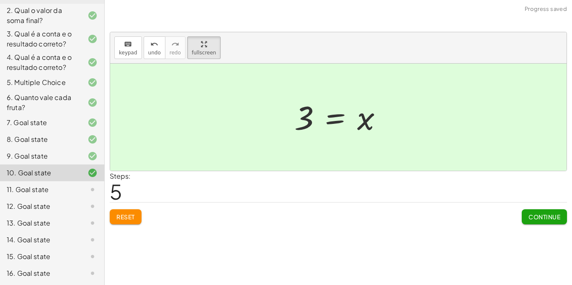
click at [535, 219] on span "Continue" at bounding box center [545, 217] width 32 height 8
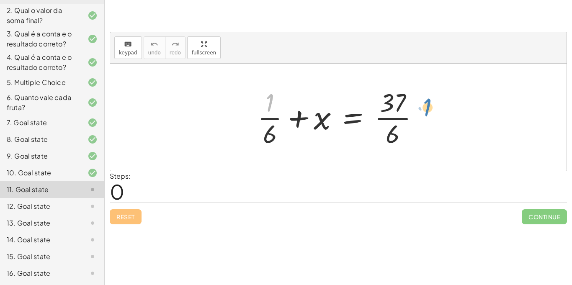
drag, startPoint x: 267, startPoint y: 107, endPoint x: 425, endPoint y: 109, distance: 158.0
click at [425, 109] on div at bounding box center [341, 117] width 177 height 65
click at [266, 118] on div at bounding box center [341, 117] width 177 height 65
drag, startPoint x: 266, startPoint y: 118, endPoint x: 435, endPoint y: 119, distance: 168.4
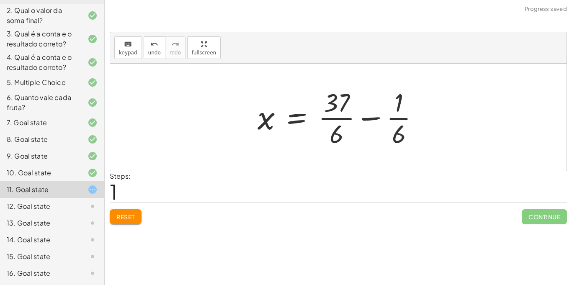
click at [365, 118] on div at bounding box center [341, 117] width 177 height 65
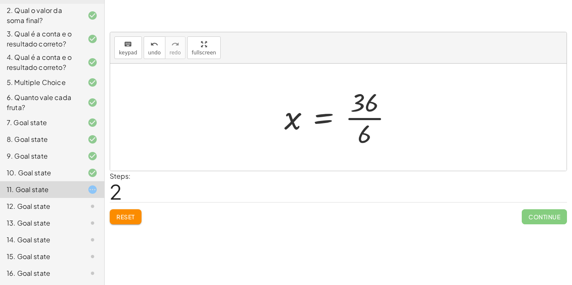
click at [320, 116] on div at bounding box center [341, 117] width 123 height 65
click at [354, 118] on div at bounding box center [341, 117] width 123 height 65
click at [326, 128] on div at bounding box center [341, 117] width 123 height 65
click at [288, 122] on div at bounding box center [341, 117] width 123 height 65
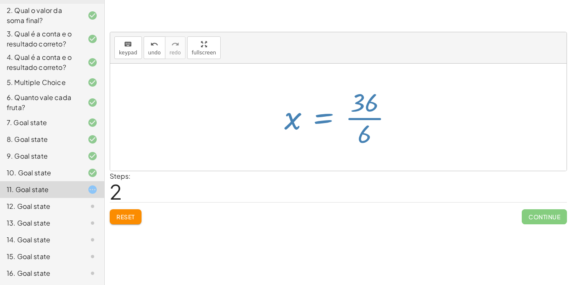
click at [362, 115] on div at bounding box center [341, 117] width 123 height 65
click at [318, 134] on div at bounding box center [341, 117] width 123 height 65
click at [354, 118] on div at bounding box center [341, 117] width 123 height 65
click at [236, 149] on div at bounding box center [338, 117] width 457 height 107
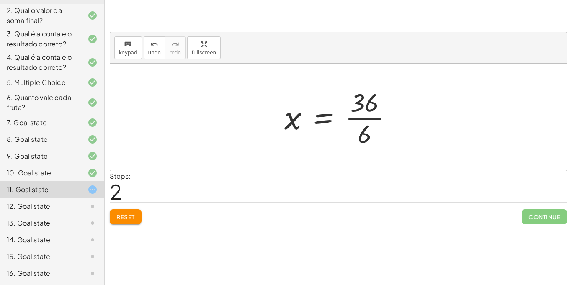
click at [353, 120] on div at bounding box center [341, 117] width 123 height 65
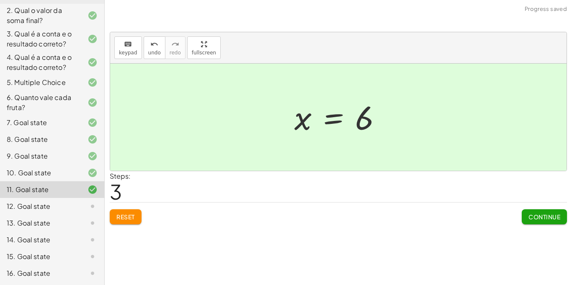
click at [543, 216] on span "Continue" at bounding box center [545, 217] width 32 height 8
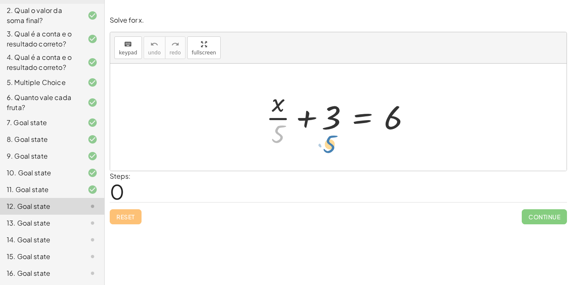
drag, startPoint x: 272, startPoint y: 129, endPoint x: 329, endPoint y: 137, distance: 58.1
click at [329, 137] on div at bounding box center [342, 117] width 160 height 65
drag, startPoint x: 277, startPoint y: 127, endPoint x: 437, endPoint y: 104, distance: 162.1
click at [437, 104] on div "· 5 + · x · 5 + 3 = 6" at bounding box center [338, 117] width 457 height 107
drag, startPoint x: 275, startPoint y: 132, endPoint x: 316, endPoint y: 114, distance: 44.9
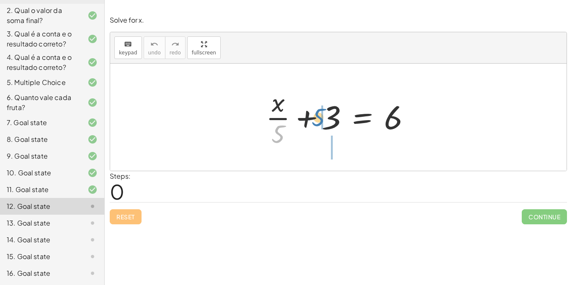
click at [316, 114] on div at bounding box center [342, 117] width 160 height 65
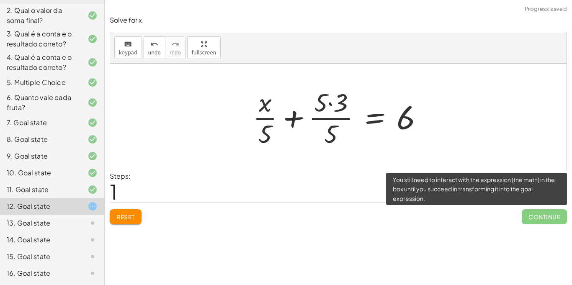
click at [533, 220] on span "Continue" at bounding box center [544, 216] width 45 height 15
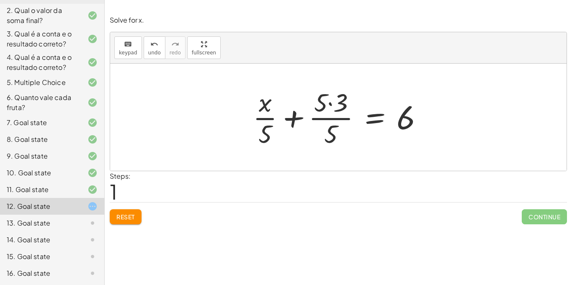
click at [334, 119] on div at bounding box center [342, 117] width 186 height 65
click at [268, 117] on div at bounding box center [342, 117] width 186 height 65
drag, startPoint x: 266, startPoint y: 141, endPoint x: 437, endPoint y: 125, distance: 171.2
click at [437, 125] on div "+ · x · 5 + 3 = 6 · 5 + · x + 3 = 6 · 5 · 5 · · 5" at bounding box center [338, 117] width 457 height 107
drag, startPoint x: 261, startPoint y: 135, endPoint x: 384, endPoint y: 118, distance: 124.3
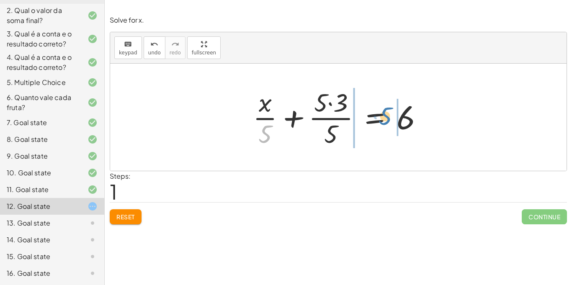
click at [384, 118] on div at bounding box center [342, 117] width 186 height 65
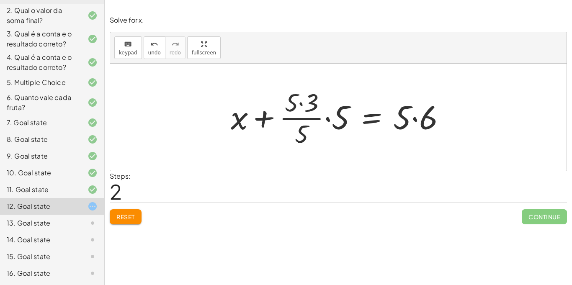
click at [300, 116] on div at bounding box center [342, 117] width 230 height 65
click at [119, 225] on div "Solve for x. keyboard keypad undo undo redo redo fullscreen + · x · 5 + 3 = 6 +…" at bounding box center [339, 119] width 468 height 219
click at [120, 222] on button "Reset" at bounding box center [126, 216] width 32 height 15
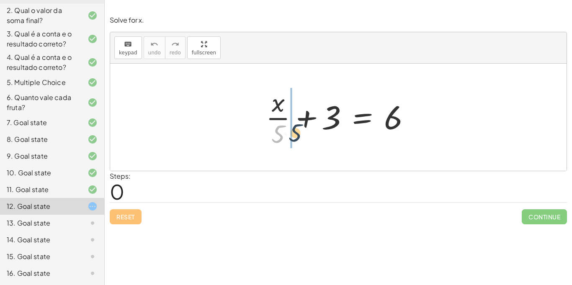
drag, startPoint x: 279, startPoint y: 134, endPoint x: 298, endPoint y: 133, distance: 18.9
click at [298, 133] on div at bounding box center [342, 117] width 160 height 65
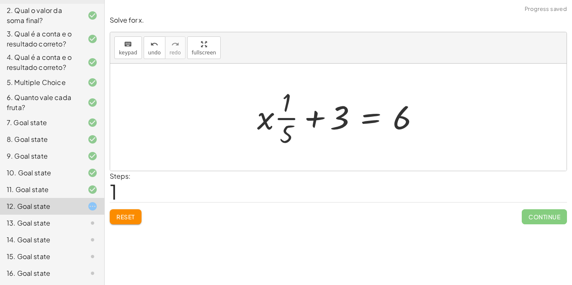
click at [288, 117] on div at bounding box center [341, 117] width 177 height 65
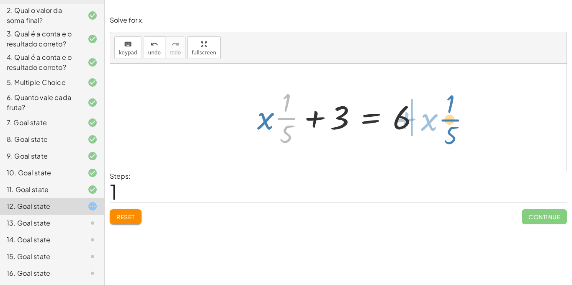
drag, startPoint x: 287, startPoint y: 117, endPoint x: 451, endPoint y: 118, distance: 163.4
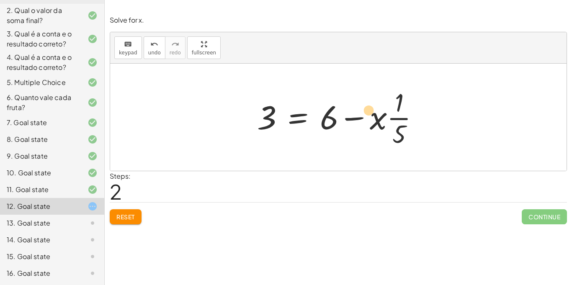
drag, startPoint x: 375, startPoint y: 119, endPoint x: 367, endPoint y: 112, distance: 10.1
click at [367, 112] on div at bounding box center [341, 117] width 177 height 65
drag, startPoint x: 377, startPoint y: 120, endPoint x: 244, endPoint y: 119, distance: 133.2
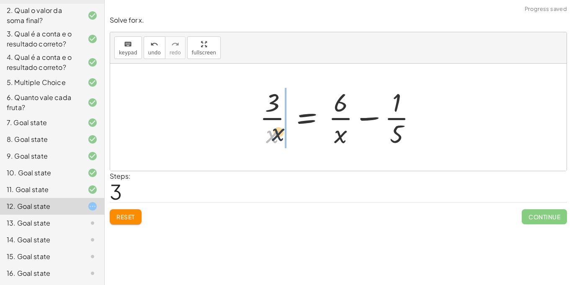
drag, startPoint x: 273, startPoint y: 134, endPoint x: 295, endPoint y: 124, distance: 24.4
click at [295, 124] on div at bounding box center [342, 117] width 172 height 65
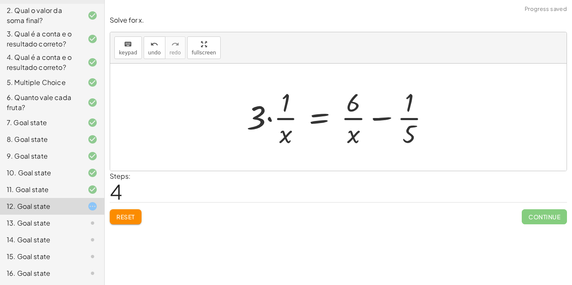
click at [128, 210] on button "Reset" at bounding box center [126, 216] width 32 height 15
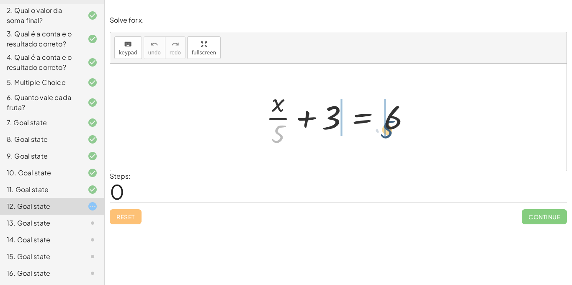
drag, startPoint x: 282, startPoint y: 131, endPoint x: 398, endPoint y: 123, distance: 116.4
click at [398, 123] on div at bounding box center [342, 117] width 160 height 65
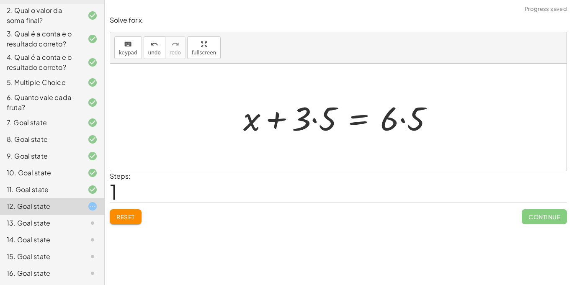
click at [403, 118] on div at bounding box center [341, 117] width 205 height 43
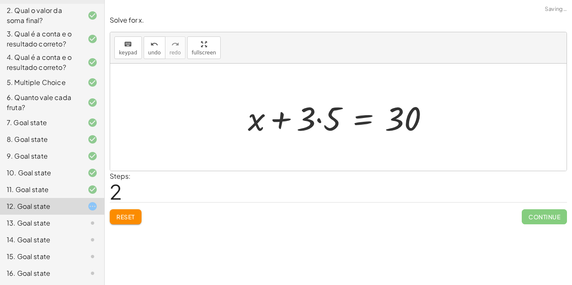
click at [319, 119] on div at bounding box center [342, 117] width 196 height 43
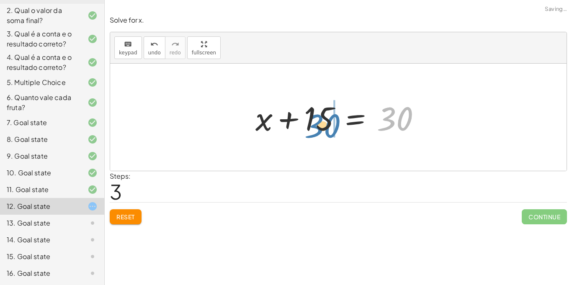
drag, startPoint x: 391, startPoint y: 119, endPoint x: 316, endPoint y: 129, distance: 76.1
click at [316, 129] on div at bounding box center [341, 117] width 181 height 43
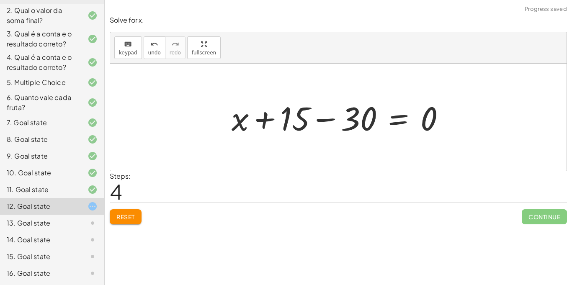
click at [326, 119] on div at bounding box center [341, 117] width 229 height 43
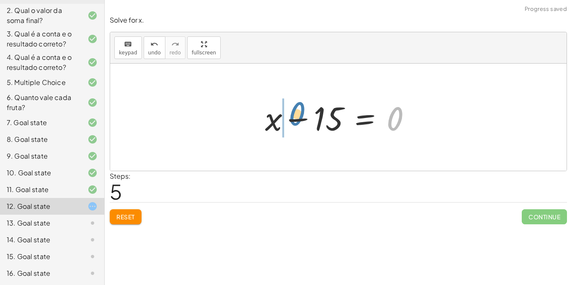
drag, startPoint x: 398, startPoint y: 121, endPoint x: 297, endPoint y: 116, distance: 100.2
click at [297, 116] on div at bounding box center [341, 117] width 161 height 43
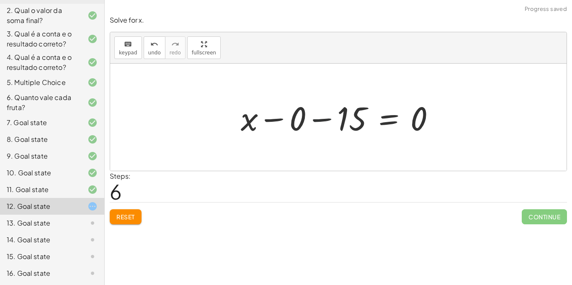
click at [297, 116] on div at bounding box center [341, 117] width 209 height 43
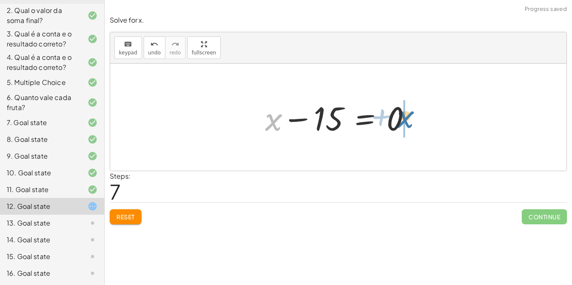
drag, startPoint x: 271, startPoint y: 121, endPoint x: 406, endPoint y: 118, distance: 135.4
click at [406, 118] on div at bounding box center [341, 117] width 161 height 43
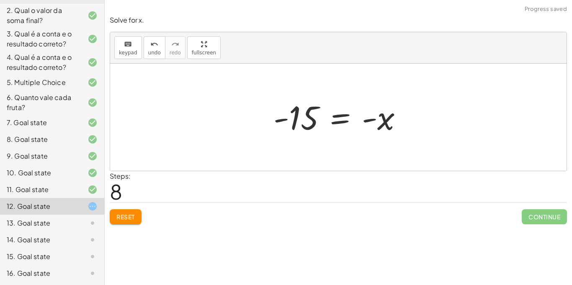
click at [371, 118] on div at bounding box center [341, 117] width 144 height 41
drag, startPoint x: 308, startPoint y: 115, endPoint x: 425, endPoint y: 123, distance: 117.6
click at [425, 123] on div "+ · x · 5 + 3 = 6 + x + · 3 · 5 = · 6 · 5 + x + · 3 · 5 = 30 + x + 15 = 30 + x …" at bounding box center [338, 117] width 457 height 107
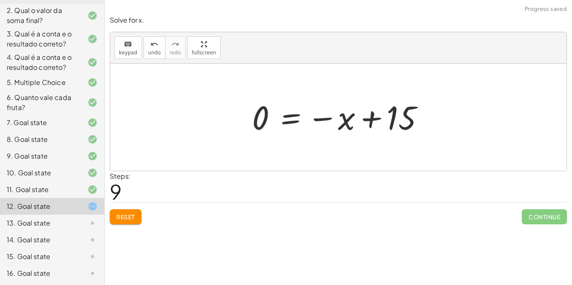
click at [369, 116] on div at bounding box center [341, 117] width 187 height 41
drag, startPoint x: 320, startPoint y: 116, endPoint x: 377, endPoint y: 114, distance: 57.0
click at [377, 114] on div at bounding box center [341, 117] width 187 height 41
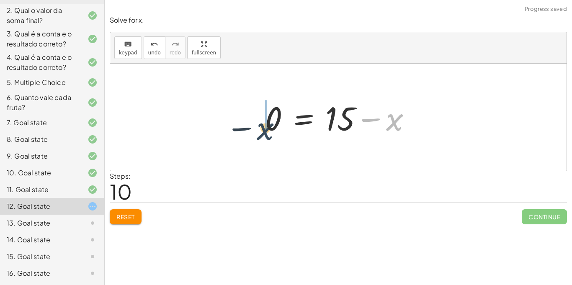
drag, startPoint x: 398, startPoint y: 116, endPoint x: 244, endPoint y: 127, distance: 153.7
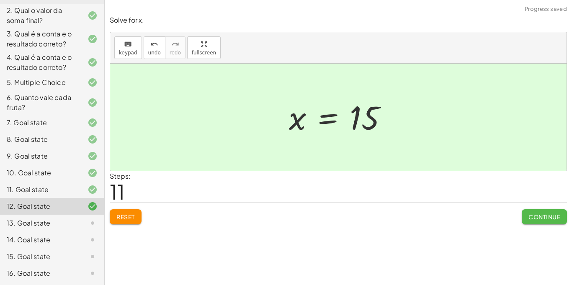
click at [547, 212] on button "Continue" at bounding box center [544, 216] width 45 height 15
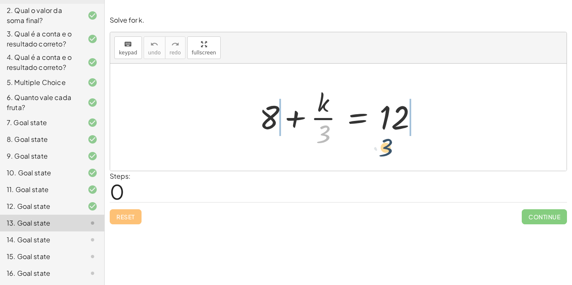
drag, startPoint x: 328, startPoint y: 133, endPoint x: 404, endPoint y: 150, distance: 78.2
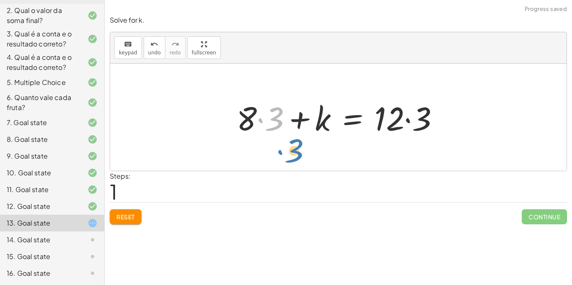
drag, startPoint x: 260, startPoint y: 119, endPoint x: 234, endPoint y: 104, distance: 29.8
click at [234, 104] on div at bounding box center [342, 117] width 218 height 43
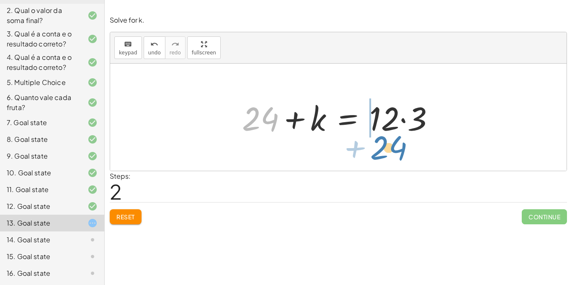
drag, startPoint x: 260, startPoint y: 116, endPoint x: 389, endPoint y: 143, distance: 132.3
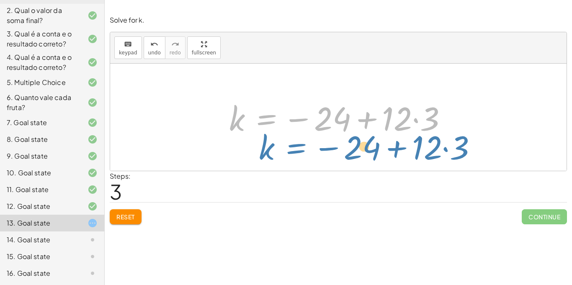
drag, startPoint x: 261, startPoint y: 119, endPoint x: 290, endPoint y: 148, distance: 40.3
click at [290, 148] on div "+ 8 + · k · 3 = 12 + · 8 · 3 + k = · 12 · 3 + 24 + k = · 12 · 3 k = − 24 + · 12…" at bounding box center [338, 117] width 457 height 107
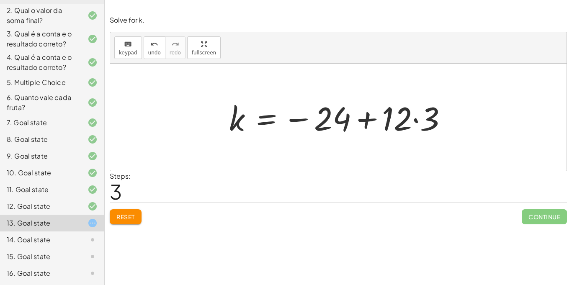
click at [125, 212] on button "Reset" at bounding box center [126, 216] width 32 height 15
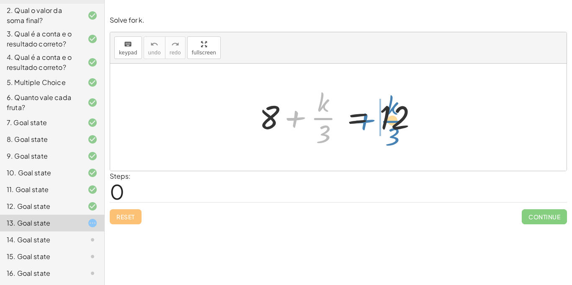
drag, startPoint x: 297, startPoint y: 119, endPoint x: 315, endPoint y: 119, distance: 17.6
click at [315, 119] on div at bounding box center [341, 117] width 173 height 65
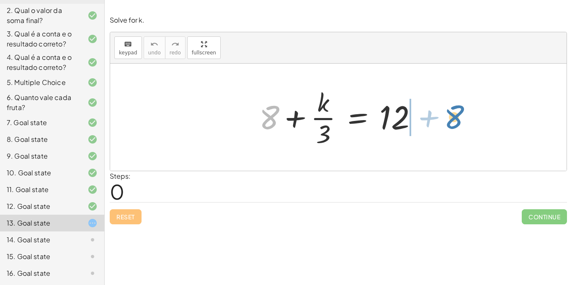
drag, startPoint x: 271, startPoint y: 114, endPoint x: 455, endPoint y: 113, distance: 184.8
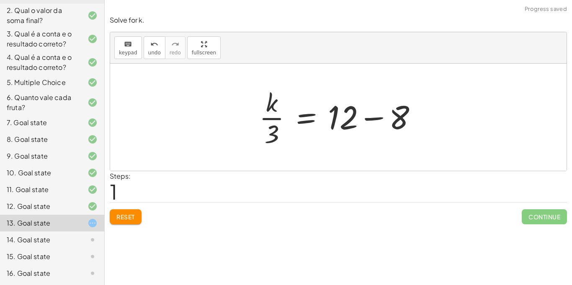
click at [366, 118] on div at bounding box center [341, 117] width 173 height 65
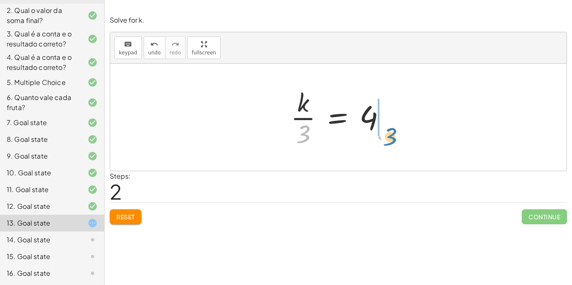
drag, startPoint x: 304, startPoint y: 131, endPoint x: 398, endPoint y: 98, distance: 99.4
click at [398, 98] on div "+ 8 + · k · 3 = 12 · k · 3 = + 12 − 8 · 3 · k · 3 = 4" at bounding box center [338, 117] width 121 height 69
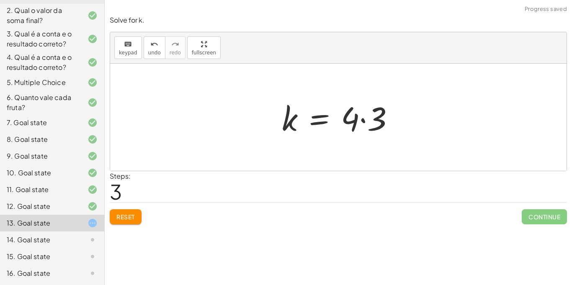
click at [363, 120] on div at bounding box center [342, 117] width 128 height 43
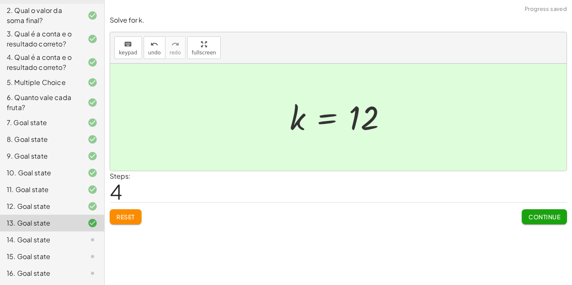
click at [556, 214] on span "Continue" at bounding box center [545, 217] width 32 height 8
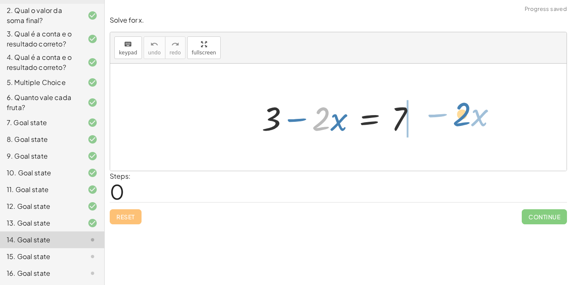
drag, startPoint x: 321, startPoint y: 119, endPoint x: 460, endPoint y: 116, distance: 138.7
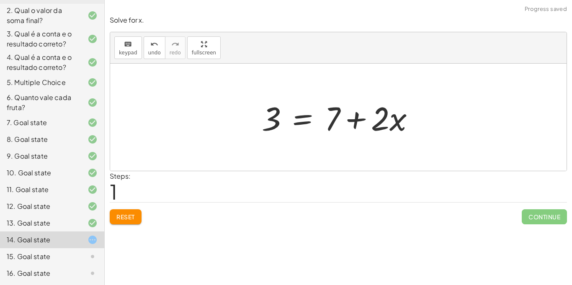
click at [463, 119] on div at bounding box center [338, 117] width 457 height 107
drag, startPoint x: 401, startPoint y: 125, endPoint x: 281, endPoint y: 145, distance: 121.9
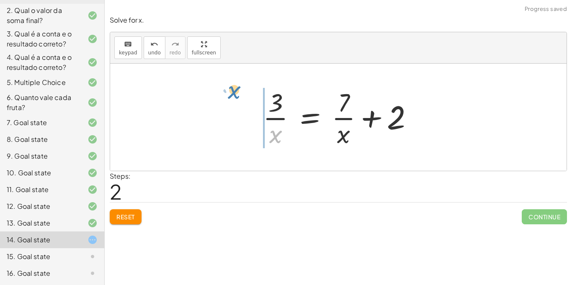
drag, startPoint x: 276, startPoint y: 137, endPoint x: 234, endPoint y: 91, distance: 61.7
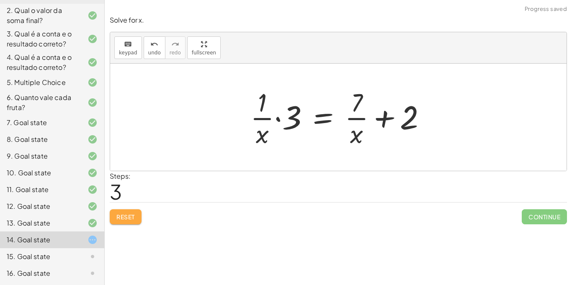
click at [130, 213] on span "Reset" at bounding box center [125, 217] width 18 height 8
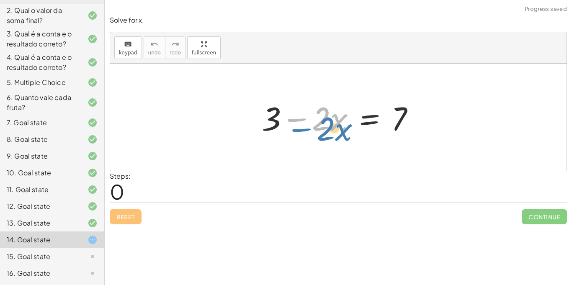
drag, startPoint x: 282, startPoint y: 122, endPoint x: 285, endPoint y: 130, distance: 8.4
click at [285, 130] on div at bounding box center [342, 117] width 168 height 43
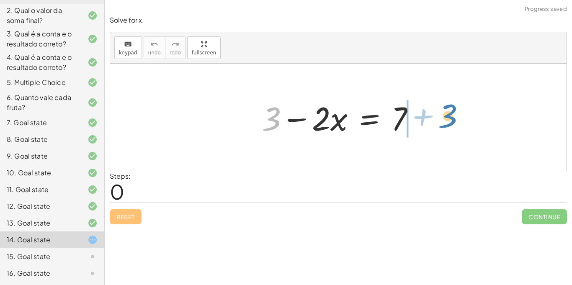
drag, startPoint x: 275, startPoint y: 126, endPoint x: 452, endPoint y: 125, distance: 177.2
click at [452, 125] on div "+ 3 + 3 − · 2 · x = 7" at bounding box center [338, 117] width 457 height 107
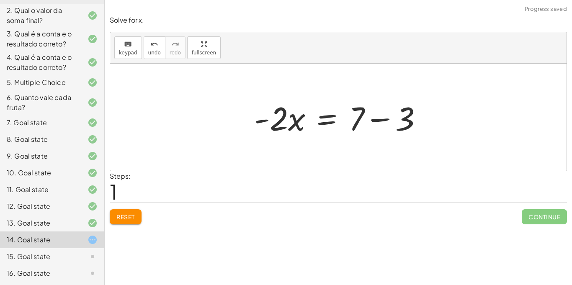
click at [384, 120] on div at bounding box center [342, 117] width 184 height 43
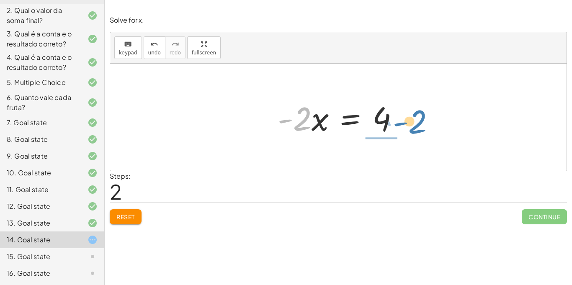
drag, startPoint x: 303, startPoint y: 112, endPoint x: 420, endPoint y: 114, distance: 116.5
click at [420, 114] on div "+ 3 − · 2 · x = 7 · - 2 · x = + 7 − 3 · - 2 · 2 · x = - 4" at bounding box center [338, 117] width 457 height 107
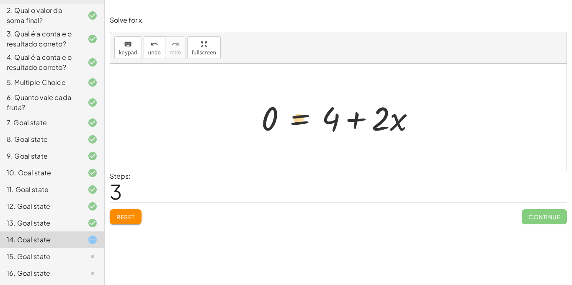
drag, startPoint x: 397, startPoint y: 122, endPoint x: 298, endPoint y: 121, distance: 99.3
click at [298, 121] on div at bounding box center [341, 117] width 169 height 43
drag, startPoint x: 395, startPoint y: 121, endPoint x: 273, endPoint y: 116, distance: 122.5
click at [273, 116] on div at bounding box center [341, 117] width 169 height 43
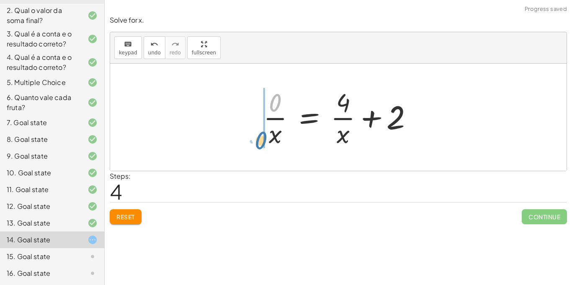
drag, startPoint x: 276, startPoint y: 104, endPoint x: 420, endPoint y: 199, distance: 172.4
click at [420, 199] on div "Solve for x. keyboard keypad undo undo redo redo fullscreen + 3 − · 2 · x = 7 ·…" at bounding box center [339, 119] width 468 height 219
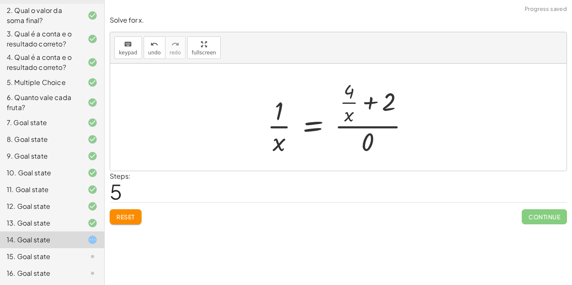
click at [131, 219] on span "Reset" at bounding box center [125, 217] width 18 height 8
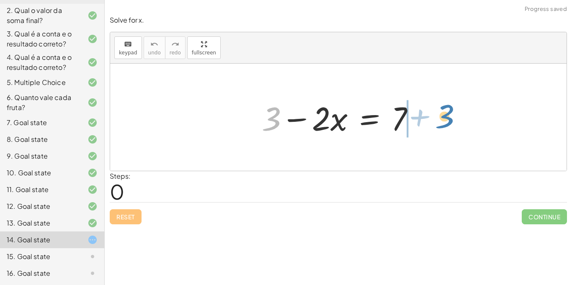
drag, startPoint x: 274, startPoint y: 114, endPoint x: 446, endPoint y: 112, distance: 172.6
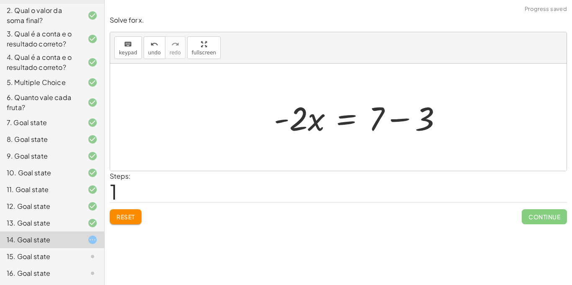
click at [426, 117] on div at bounding box center [362, 117] width 184 height 43
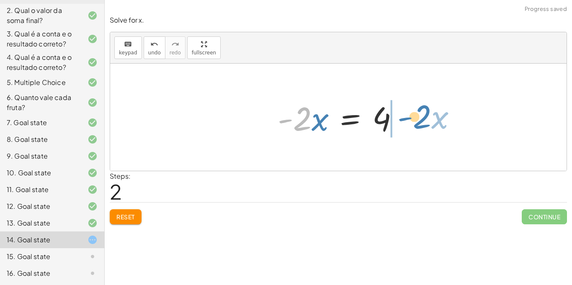
drag, startPoint x: 302, startPoint y: 127, endPoint x: 420, endPoint y: 125, distance: 117.7
click at [420, 125] on div "+ 3 − · 2 · x = 7 · - 2 · x = + 7 − 3 · - 2 · x · 2 · x = - 4" at bounding box center [338, 117] width 457 height 107
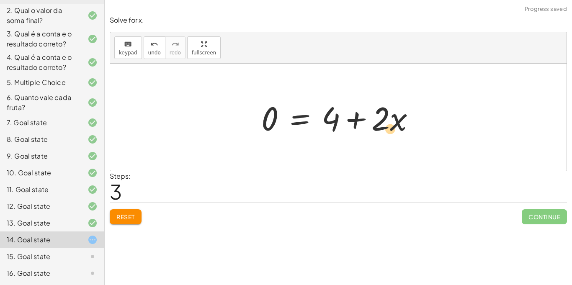
drag, startPoint x: 397, startPoint y: 126, endPoint x: 398, endPoint y: 130, distance: 4.8
click at [398, 130] on div at bounding box center [341, 117] width 169 height 43
click at [356, 119] on div at bounding box center [341, 117] width 169 height 43
drag, startPoint x: 268, startPoint y: 118, endPoint x: 420, endPoint y: 126, distance: 152.3
click at [420, 126] on div at bounding box center [341, 117] width 169 height 43
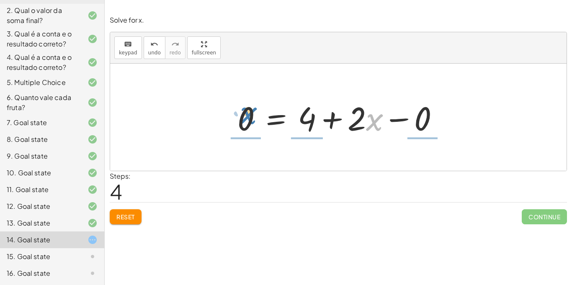
drag, startPoint x: 371, startPoint y: 124, endPoint x: 245, endPoint y: 116, distance: 126.3
click at [245, 116] on div at bounding box center [341, 117] width 217 height 43
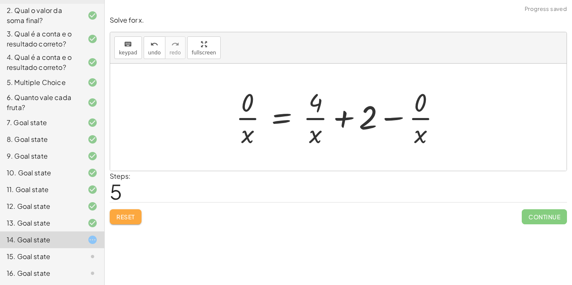
click at [111, 215] on button "Reset" at bounding box center [126, 216] width 32 height 15
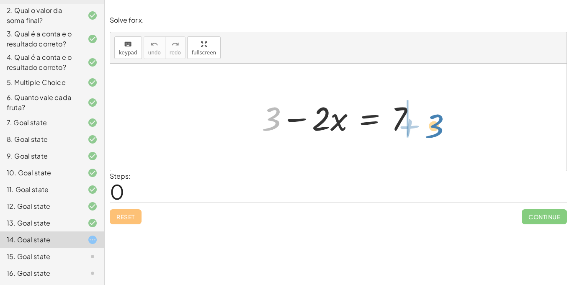
drag, startPoint x: 268, startPoint y: 120, endPoint x: 432, endPoint y: 127, distance: 164.0
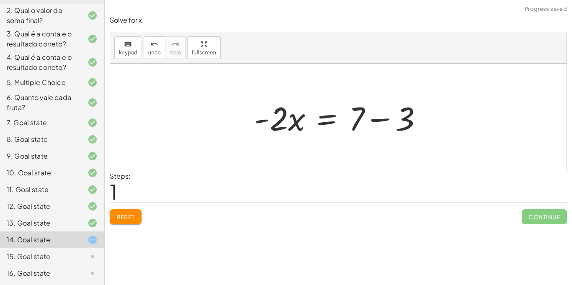
click at [377, 120] on div at bounding box center [342, 117] width 184 height 43
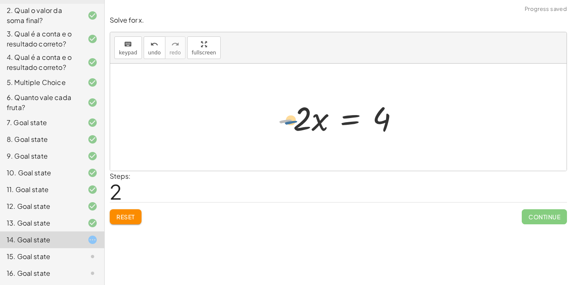
drag, startPoint x: 292, startPoint y: 116, endPoint x: 299, endPoint y: 118, distance: 7.7
click at [299, 118] on div at bounding box center [342, 117] width 136 height 43
drag, startPoint x: 303, startPoint y: 119, endPoint x: 426, endPoint y: 73, distance: 131.2
click at [426, 73] on div "+ 3 − · 2 · x = 7 · - 2 · x = + 7 − 3 · - 2 · x · 2 · x = - 4" at bounding box center [338, 117] width 457 height 107
drag, startPoint x: 305, startPoint y: 117, endPoint x: 421, endPoint y: 112, distance: 117.0
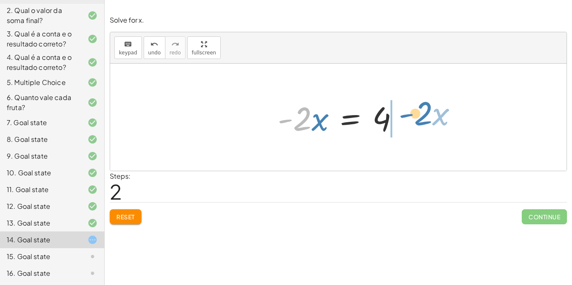
click at [421, 112] on div "+ 3 − · 2 · x = 7 · - 2 · x = + 7 − 3 · - 2 · x · 2 · x = - 4" at bounding box center [338, 117] width 457 height 107
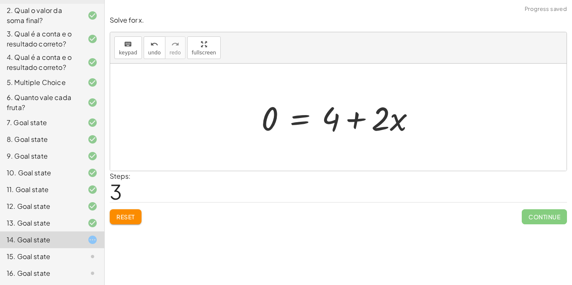
click at [354, 119] on div at bounding box center [341, 117] width 169 height 43
drag, startPoint x: 400, startPoint y: 127, endPoint x: 371, endPoint y: 72, distance: 61.7
drag, startPoint x: 380, startPoint y: 119, endPoint x: 252, endPoint y: 96, distance: 129.8
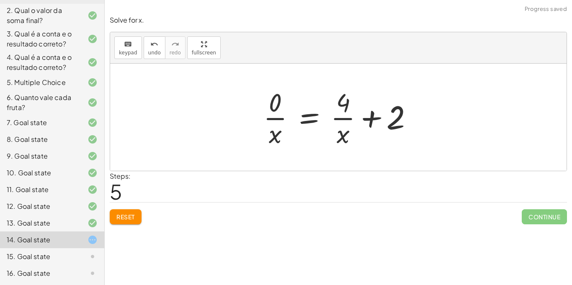
click at [370, 121] on div at bounding box center [341, 117] width 165 height 65
drag, startPoint x: 344, startPoint y: 134, endPoint x: 202, endPoint y: 93, distance: 148.8
drag, startPoint x: 341, startPoint y: 131, endPoint x: 271, endPoint y: 103, distance: 75.5
click at [271, 103] on div at bounding box center [341, 117] width 165 height 65
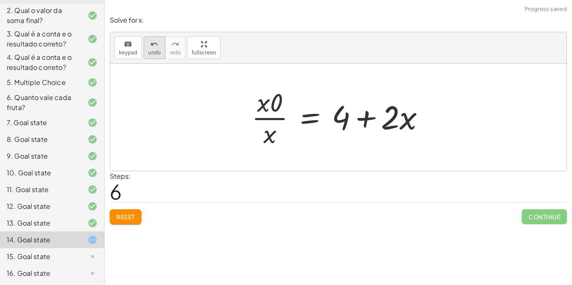
click at [151, 52] on span "undo" at bounding box center [154, 53] width 13 height 6
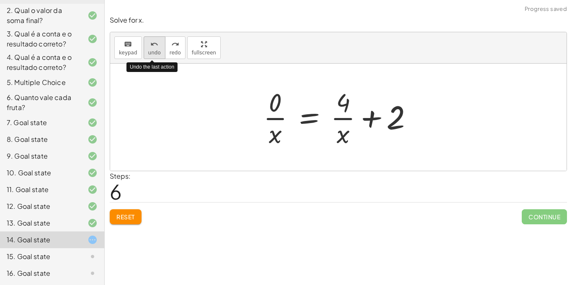
click at [151, 52] on span "undo" at bounding box center [154, 53] width 13 height 6
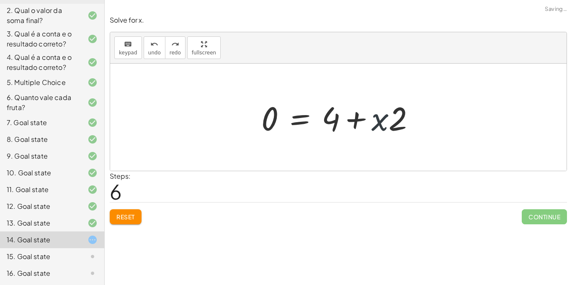
drag, startPoint x: 380, startPoint y: 124, endPoint x: 364, endPoint y: 107, distance: 23.7
click at [364, 107] on div at bounding box center [341, 117] width 169 height 43
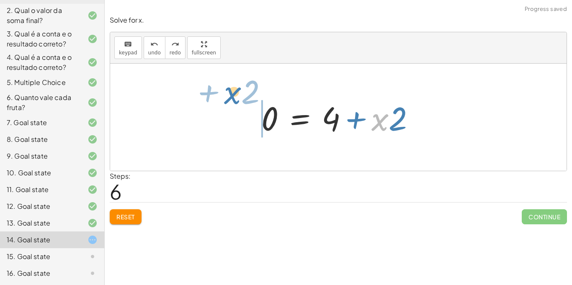
drag, startPoint x: 380, startPoint y: 115, endPoint x: 232, endPoint y: 88, distance: 149.9
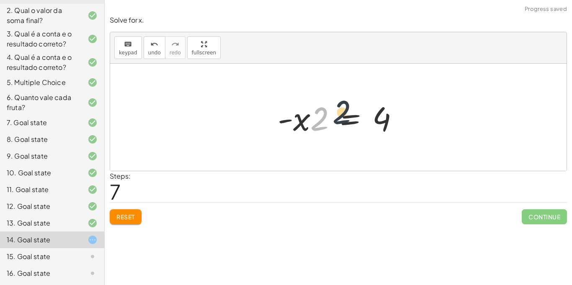
drag, startPoint x: 319, startPoint y: 124, endPoint x: 353, endPoint y: 117, distance: 34.3
click at [353, 117] on div at bounding box center [342, 117] width 136 height 43
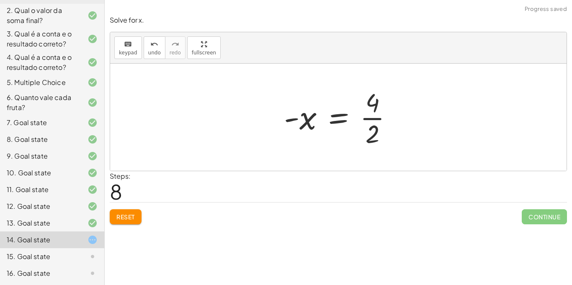
click at [372, 116] on div at bounding box center [342, 117] width 124 height 65
drag, startPoint x: 300, startPoint y: 120, endPoint x: 331, endPoint y: 103, distance: 35.4
click at [331, 103] on div at bounding box center [342, 117] width 118 height 41
drag, startPoint x: 296, startPoint y: 119, endPoint x: 374, endPoint y: 117, distance: 77.9
click at [374, 117] on div at bounding box center [342, 117] width 118 height 41
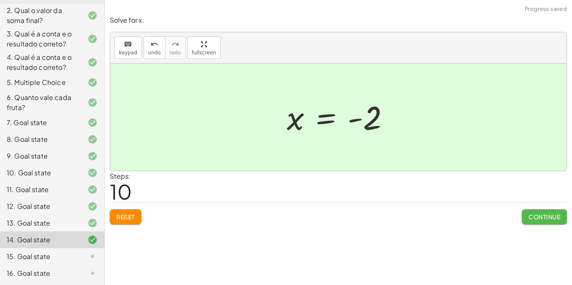
click at [535, 218] on span "Continue" at bounding box center [545, 217] width 32 height 8
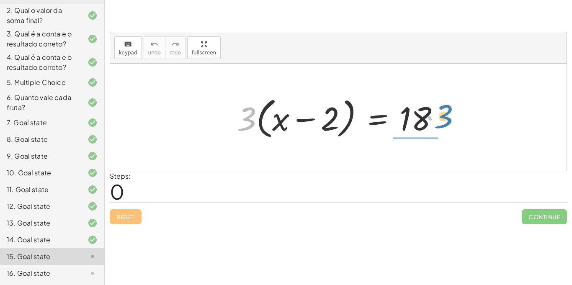
drag, startPoint x: 245, startPoint y: 121, endPoint x: 443, endPoint y: 123, distance: 198.6
click at [443, 123] on div at bounding box center [341, 117] width 217 height 48
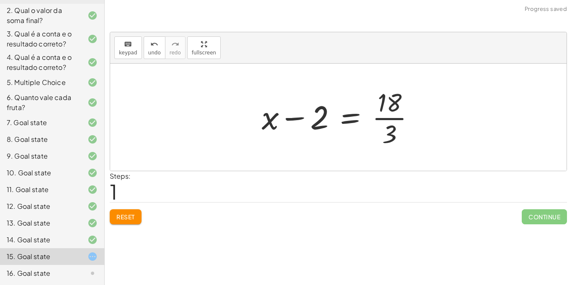
click at [389, 118] on div at bounding box center [342, 117] width 168 height 65
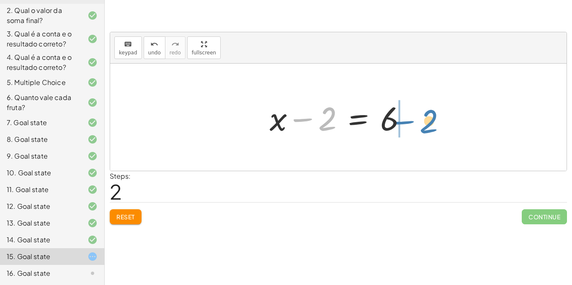
drag, startPoint x: 325, startPoint y: 121, endPoint x: 426, endPoint y: 123, distance: 101.0
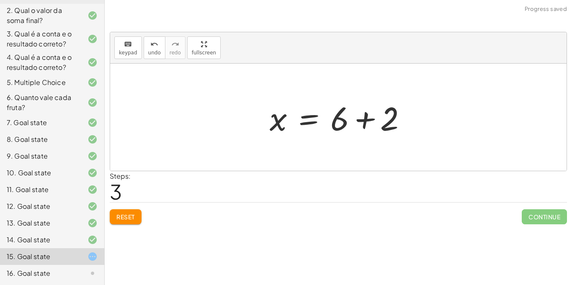
click at [367, 120] on div at bounding box center [342, 117] width 152 height 43
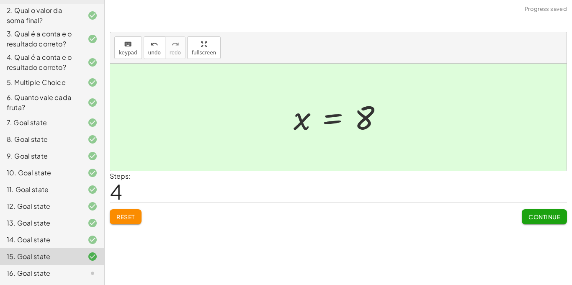
click at [533, 214] on span "Continue" at bounding box center [545, 217] width 32 height 8
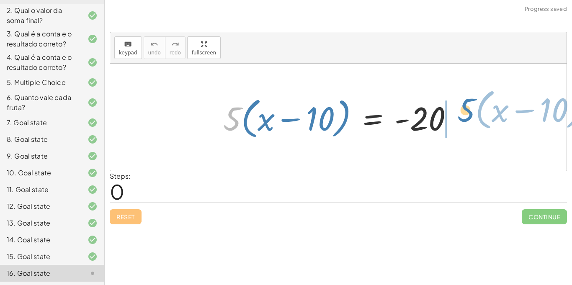
drag, startPoint x: 231, startPoint y: 121, endPoint x: 465, endPoint y: 117, distance: 234.2
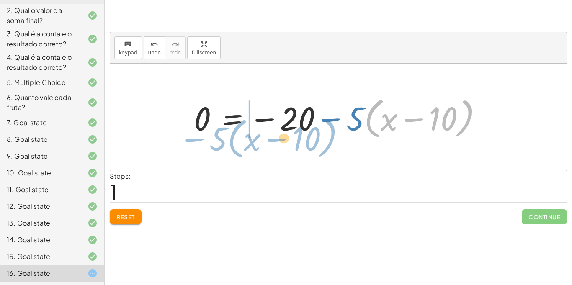
drag, startPoint x: 379, startPoint y: 115, endPoint x: 241, endPoint y: 135, distance: 139.2
click at [241, 135] on div at bounding box center [341, 117] width 303 height 48
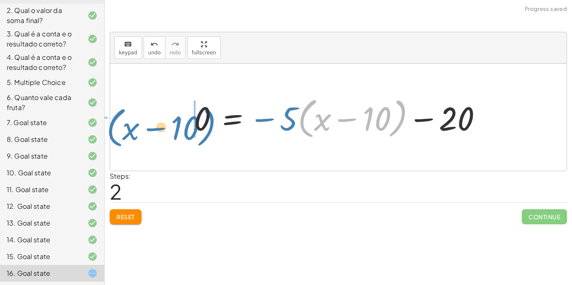
drag, startPoint x: 303, startPoint y: 118, endPoint x: 111, endPoint y: 124, distance: 192.0
click at [111, 124] on div "· 5 · ( + x − 10 ) = - 20 0 = − 20 − · 5 · ( + x − 10 ) · ( + x − 10 ) − · 5 · …" at bounding box center [338, 117] width 457 height 107
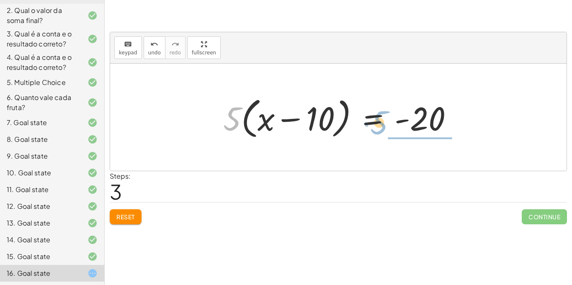
drag, startPoint x: 227, startPoint y: 118, endPoint x: 374, endPoint y: 121, distance: 147.1
click at [374, 121] on div at bounding box center [341, 117] width 245 height 48
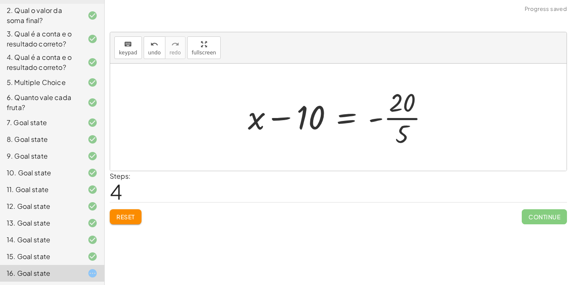
click at [388, 119] on div at bounding box center [342, 117] width 196 height 65
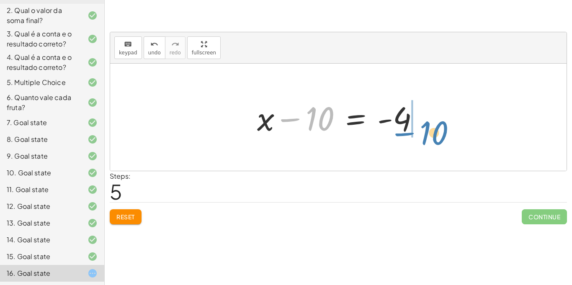
drag, startPoint x: 311, startPoint y: 115, endPoint x: 427, endPoint y: 125, distance: 116.9
click at [427, 125] on div at bounding box center [341, 117] width 177 height 43
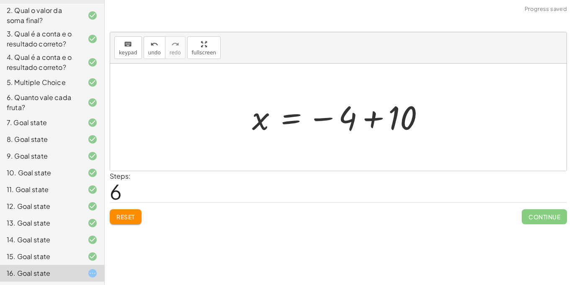
click at [372, 118] on div at bounding box center [342, 117] width 188 height 41
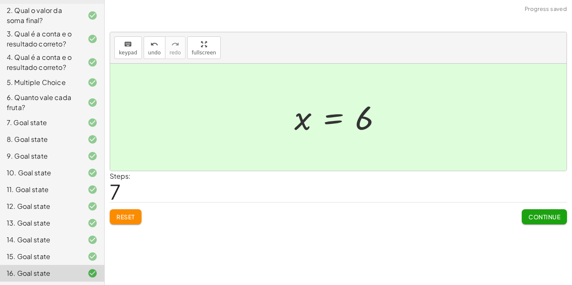
click at [532, 209] on button "Continue" at bounding box center [544, 216] width 45 height 15
